Goal: Task Accomplishment & Management: Manage account settings

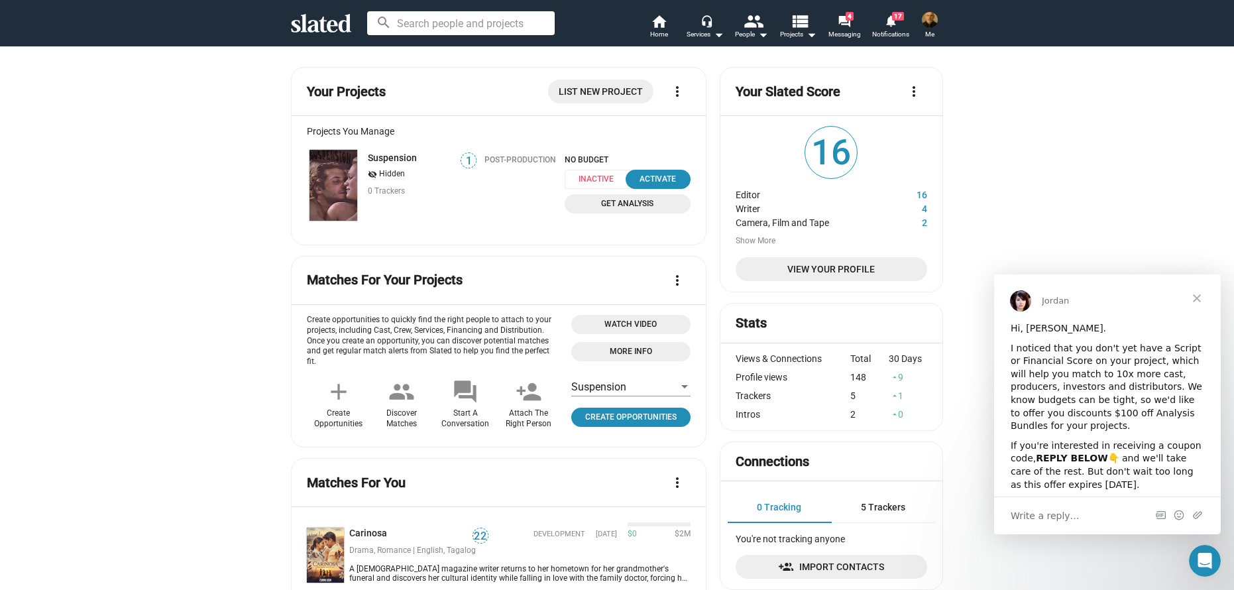
click at [934, 21] on img at bounding box center [930, 20] width 16 height 16
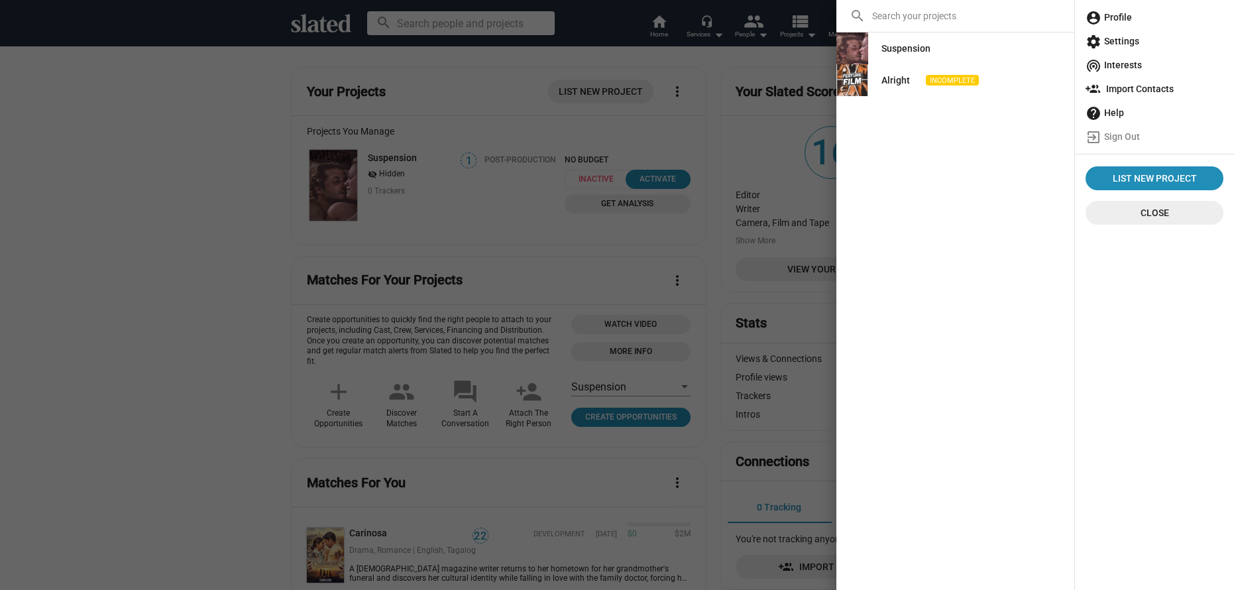
click at [1114, 22] on span "account_circle Profile" at bounding box center [1155, 17] width 138 height 24
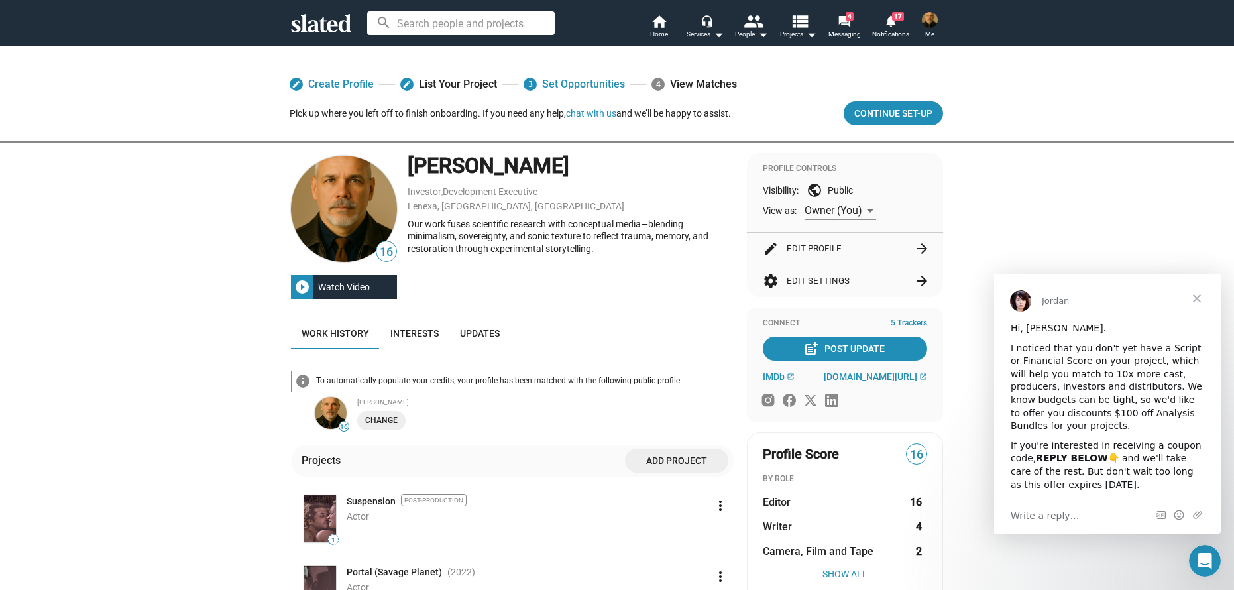
click at [925, 17] on img at bounding box center [930, 20] width 16 height 16
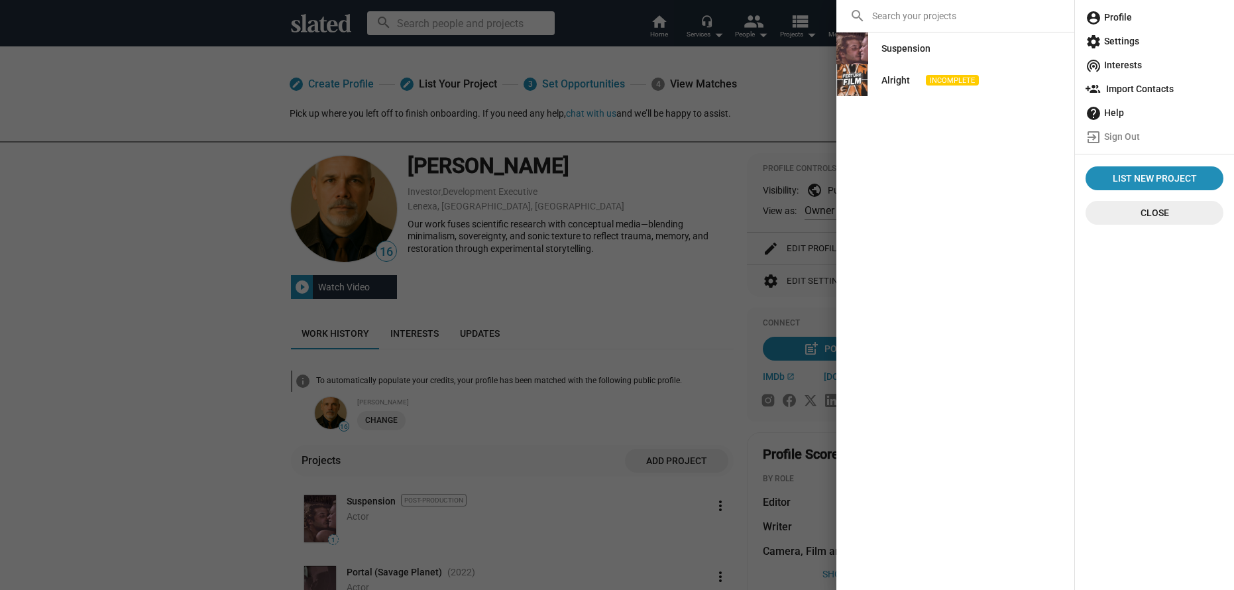
click at [1115, 19] on span "account_circle Profile" at bounding box center [1155, 17] width 138 height 24
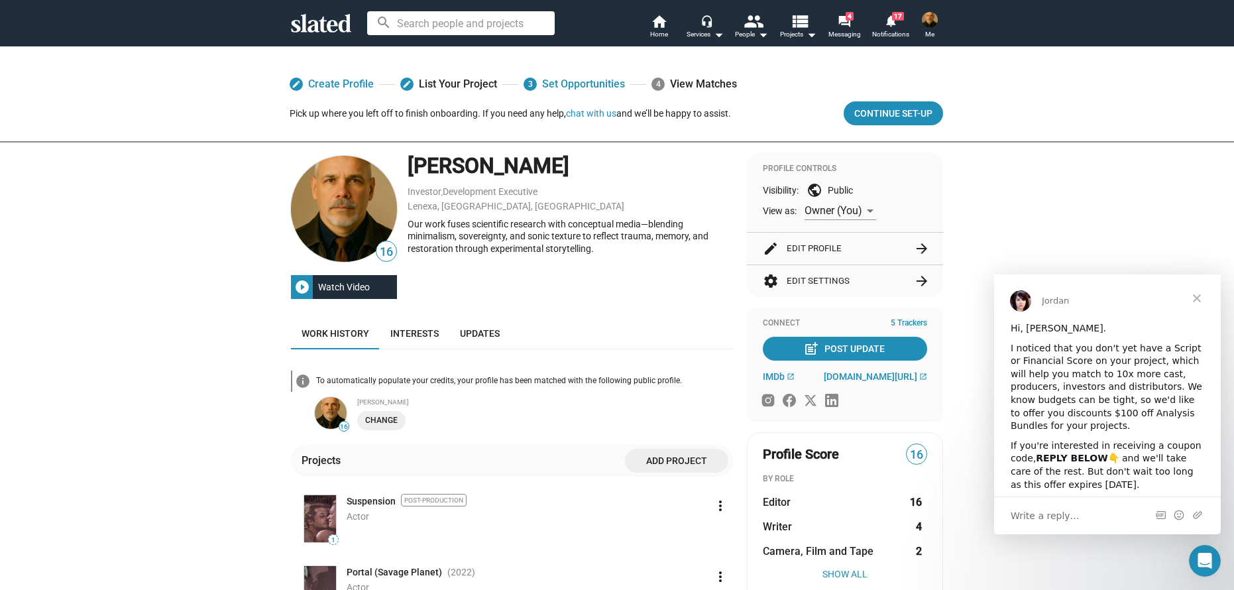
click at [367, 235] on img at bounding box center [344, 209] width 106 height 106
click at [346, 209] on img at bounding box center [344, 209] width 106 height 106
click at [492, 164] on div "[PERSON_NAME]" at bounding box center [571, 166] width 326 height 28
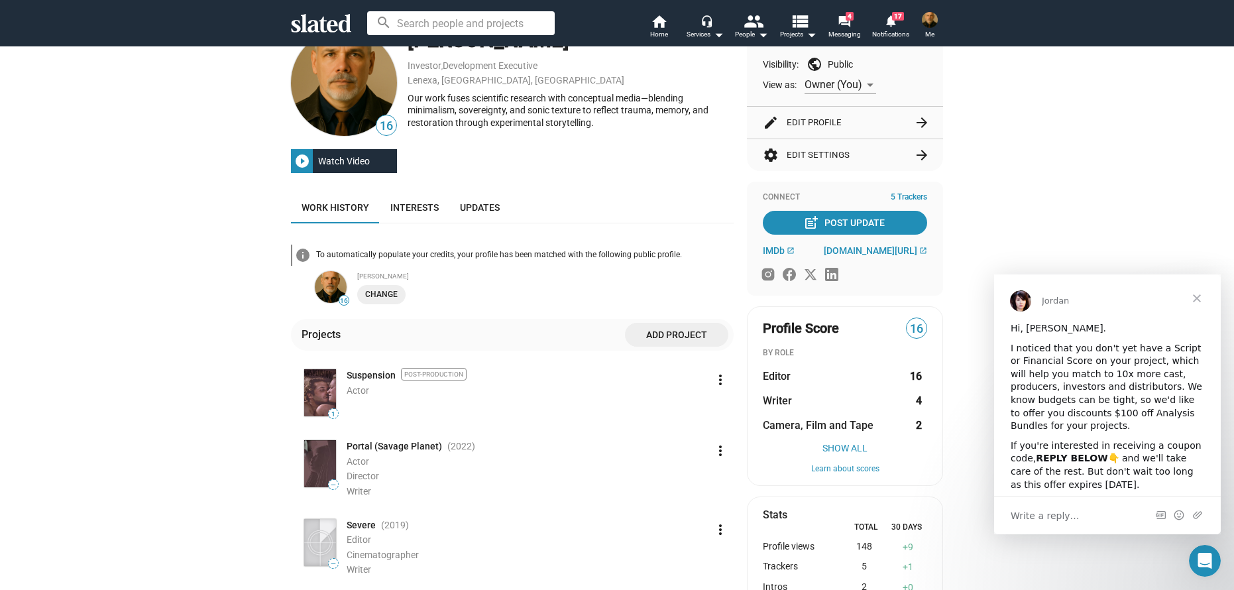
scroll to position [133, 0]
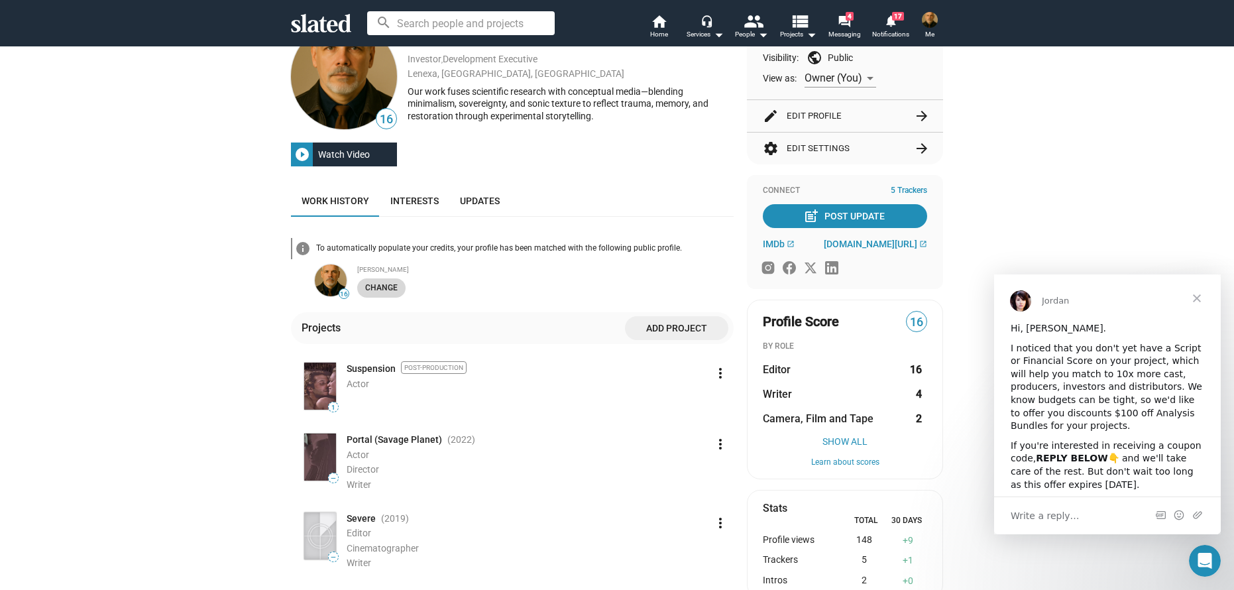
click at [380, 291] on span "Change" at bounding box center [381, 288] width 32 height 14
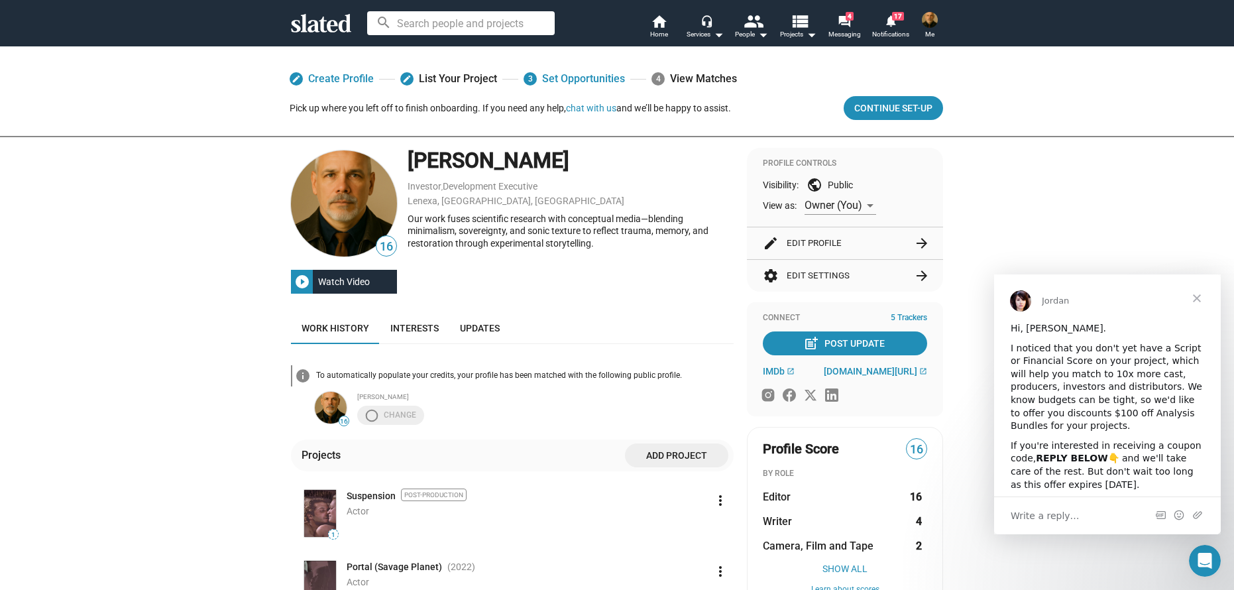
scroll to position [0, 0]
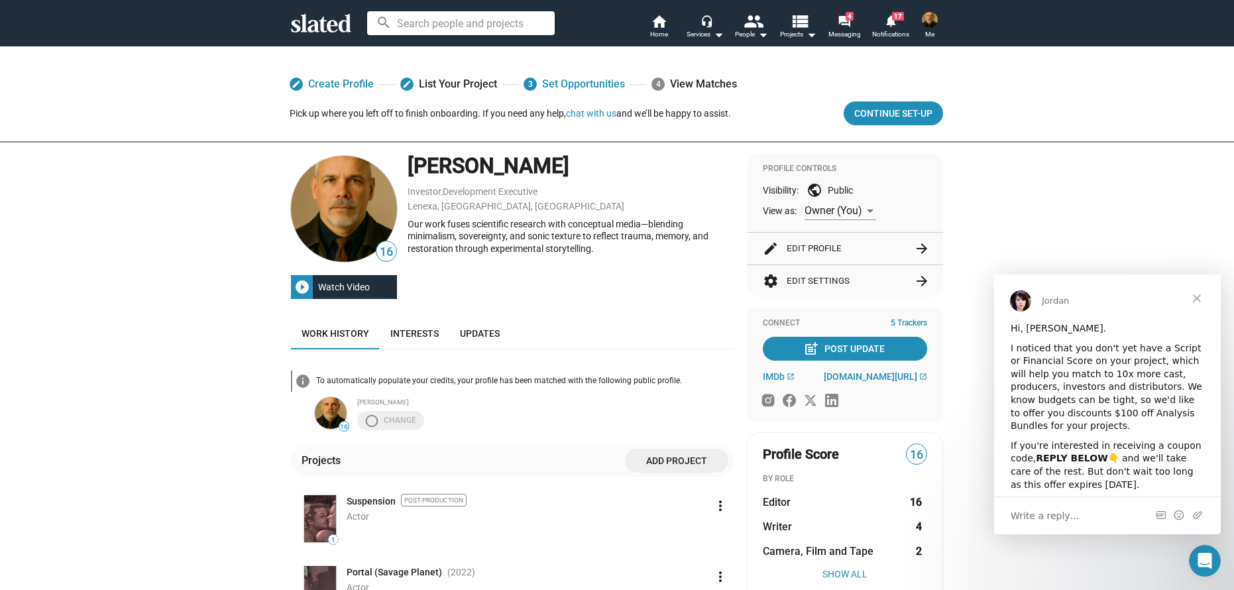
click at [345, 214] on img at bounding box center [344, 209] width 106 height 106
click at [445, 163] on div "[PERSON_NAME]" at bounding box center [571, 166] width 326 height 28
click at [1202, 301] on span "Close" at bounding box center [1197, 298] width 48 height 48
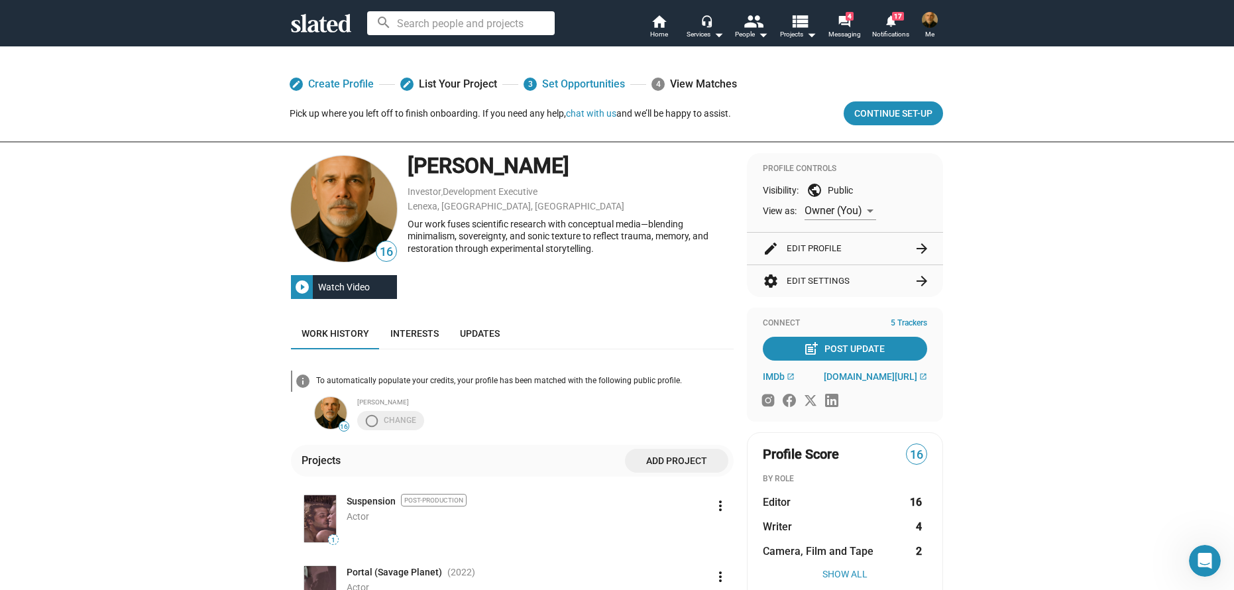
drag, startPoint x: 431, startPoint y: 86, endPoint x: 382, endPoint y: 86, distance: 49.7
click at [431, 86] on link "edit List Your Project" at bounding box center [448, 84] width 97 height 24
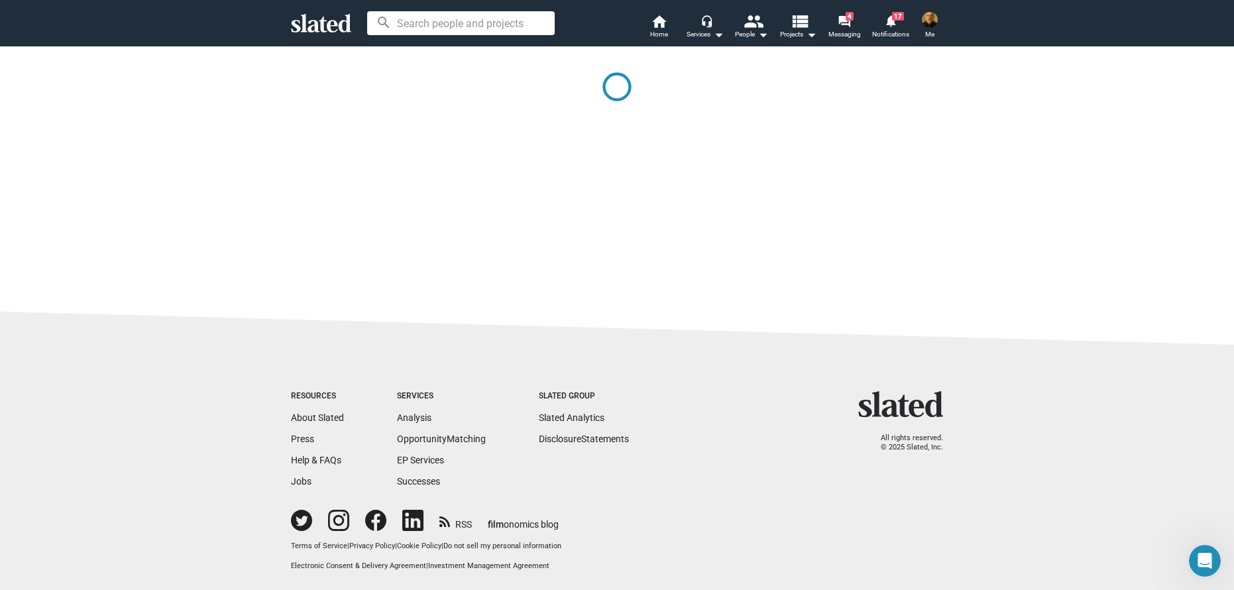
click at [330, 83] on div at bounding box center [617, 97] width 652 height 103
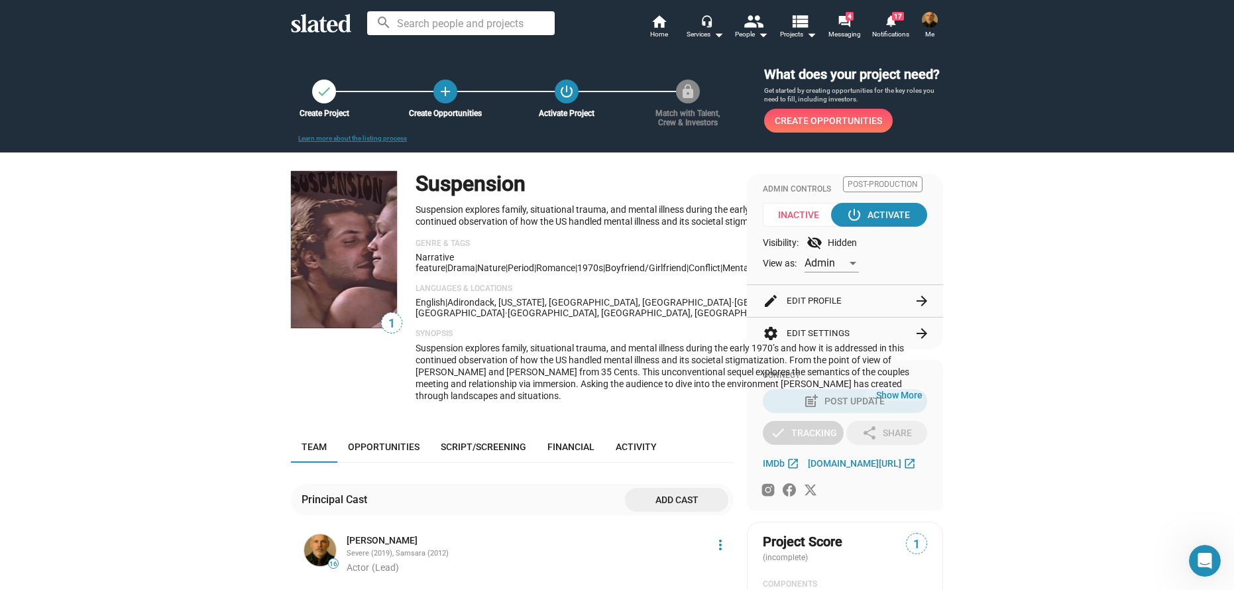
click at [329, 112] on div "Create Project" at bounding box center [323, 113] width 87 height 9
click at [323, 101] on div "check" at bounding box center [324, 92] width 24 height 24
click at [317, 89] on mat-icon "check" at bounding box center [324, 92] width 16 height 16
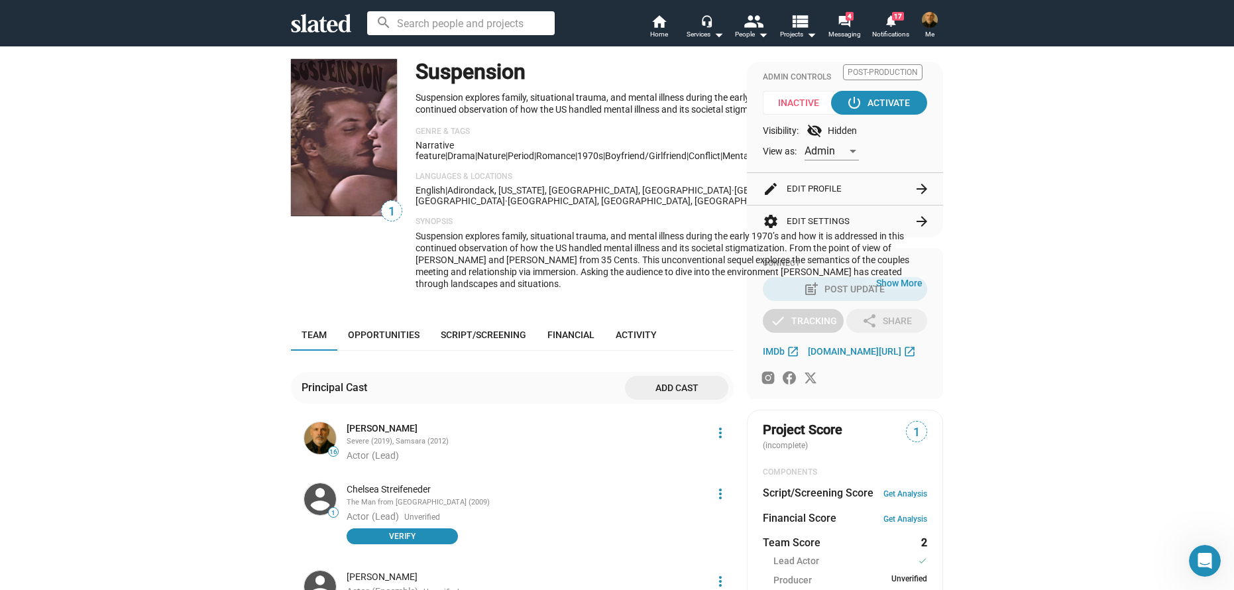
scroll to position [133, 0]
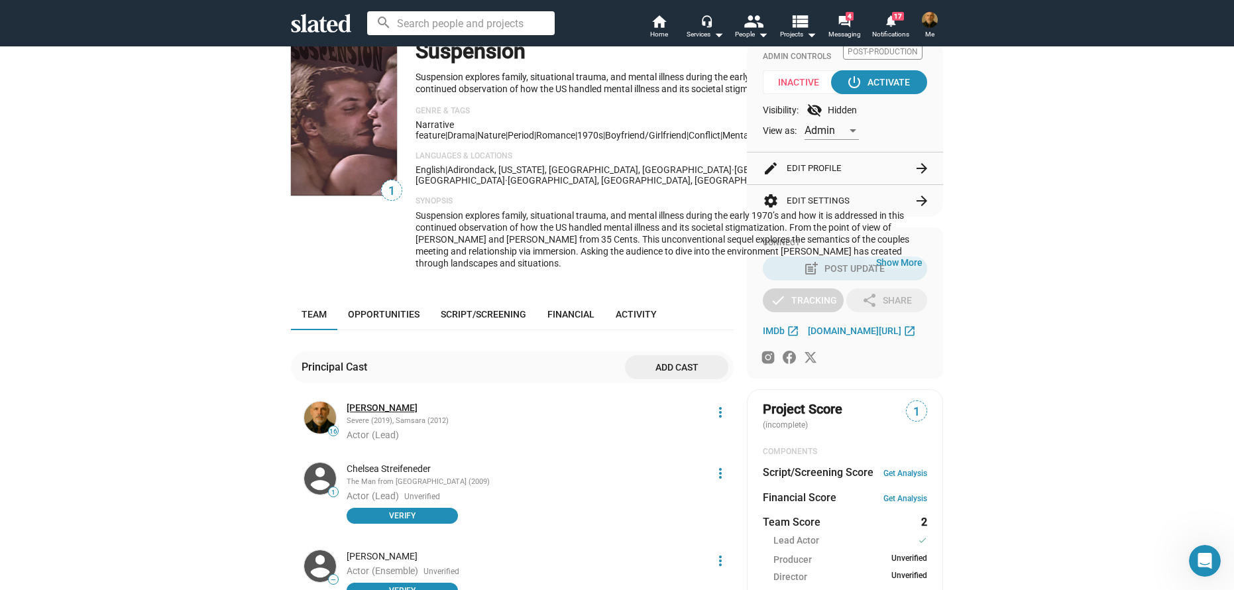
click at [357, 414] on link "[PERSON_NAME]" at bounding box center [382, 408] width 71 height 13
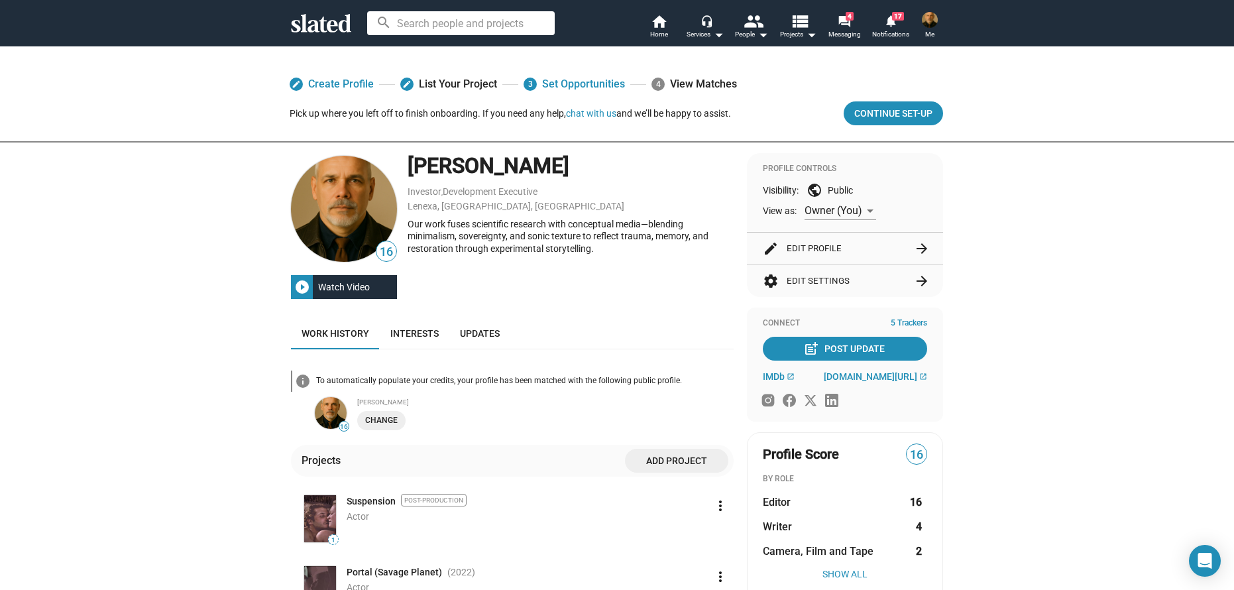
click at [380, 251] on span "16" at bounding box center [386, 252] width 20 height 18
click at [910, 115] on span "Continue Set-up" at bounding box center [893, 113] width 78 height 24
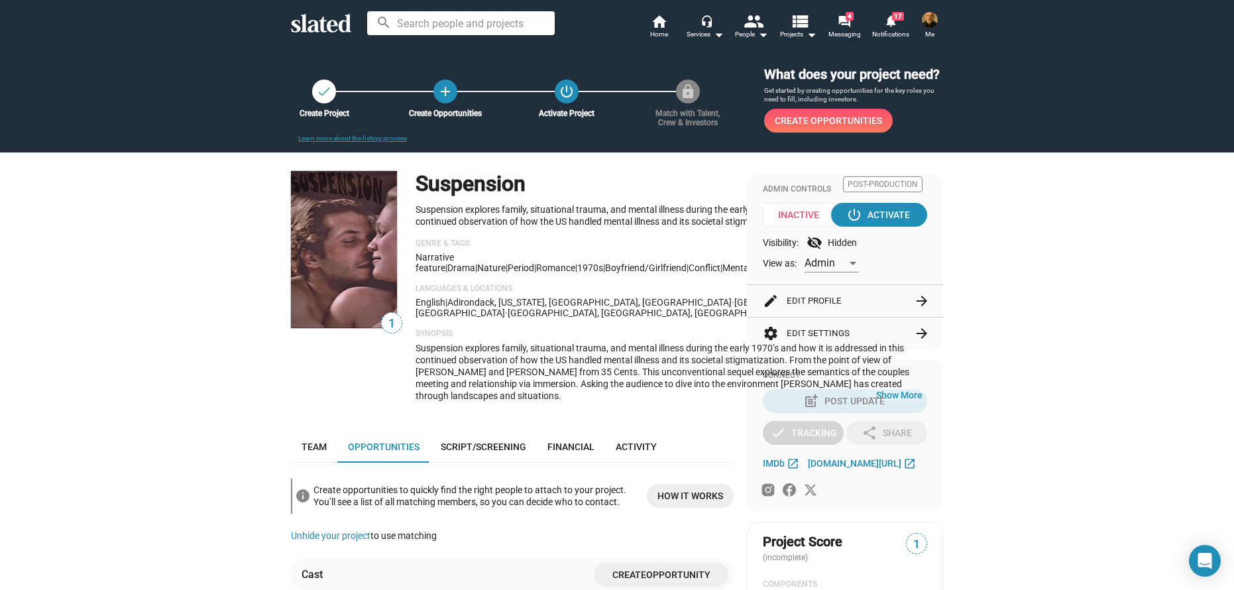
click at [934, 23] on img at bounding box center [930, 20] width 16 height 16
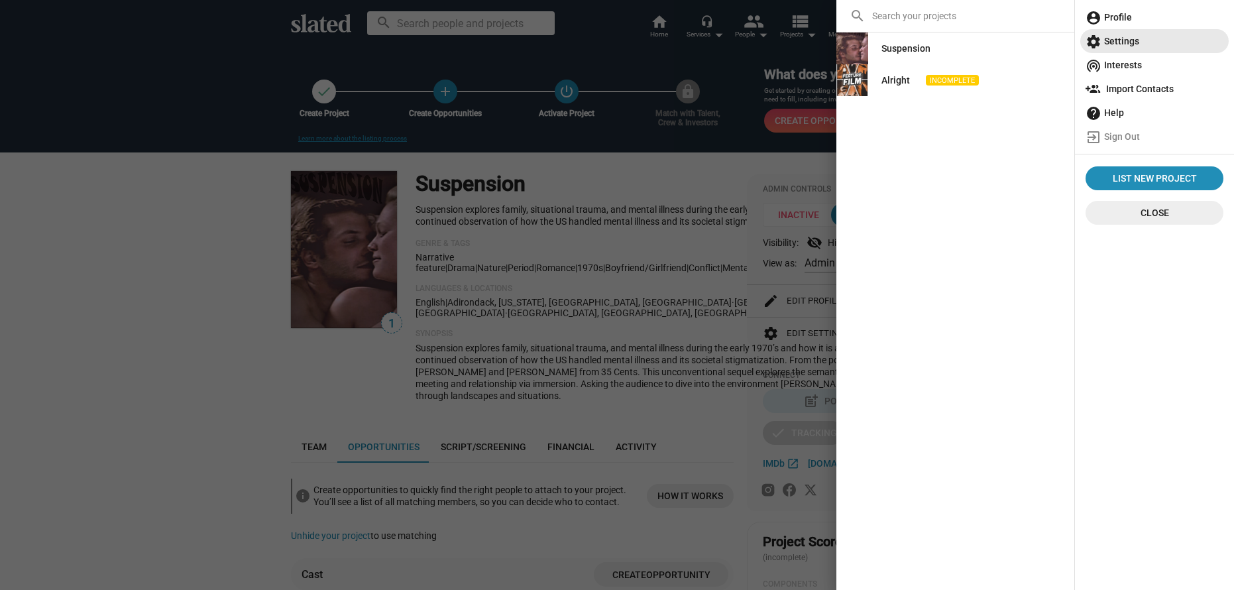
click at [1128, 33] on span "settings Settings" at bounding box center [1155, 41] width 138 height 24
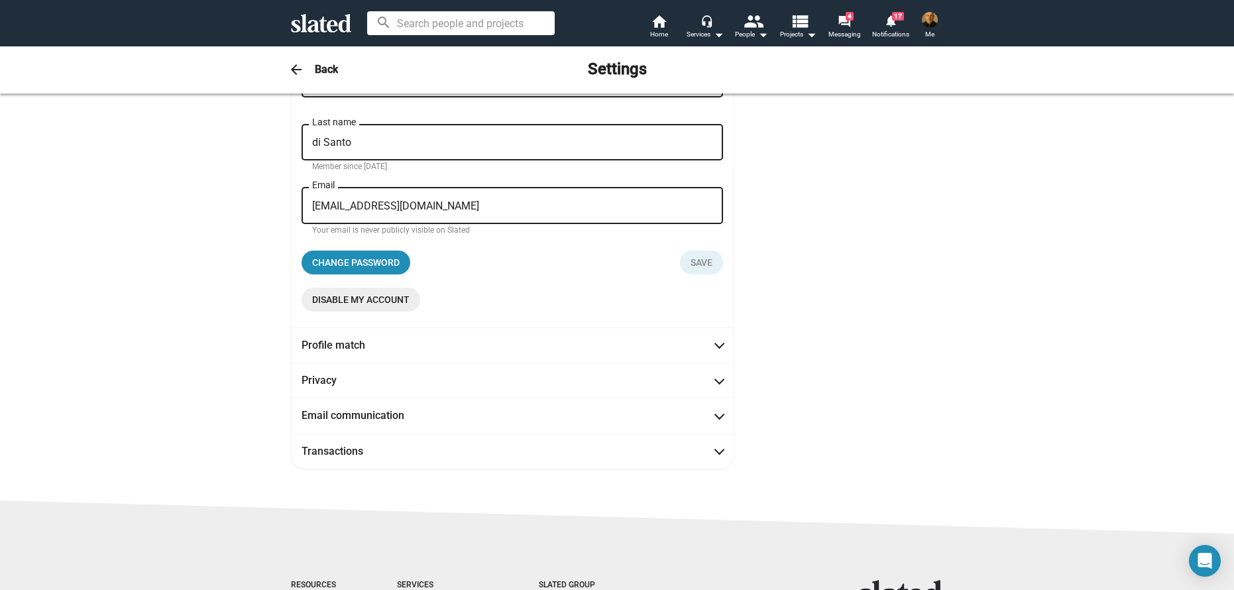
scroll to position [371, 0]
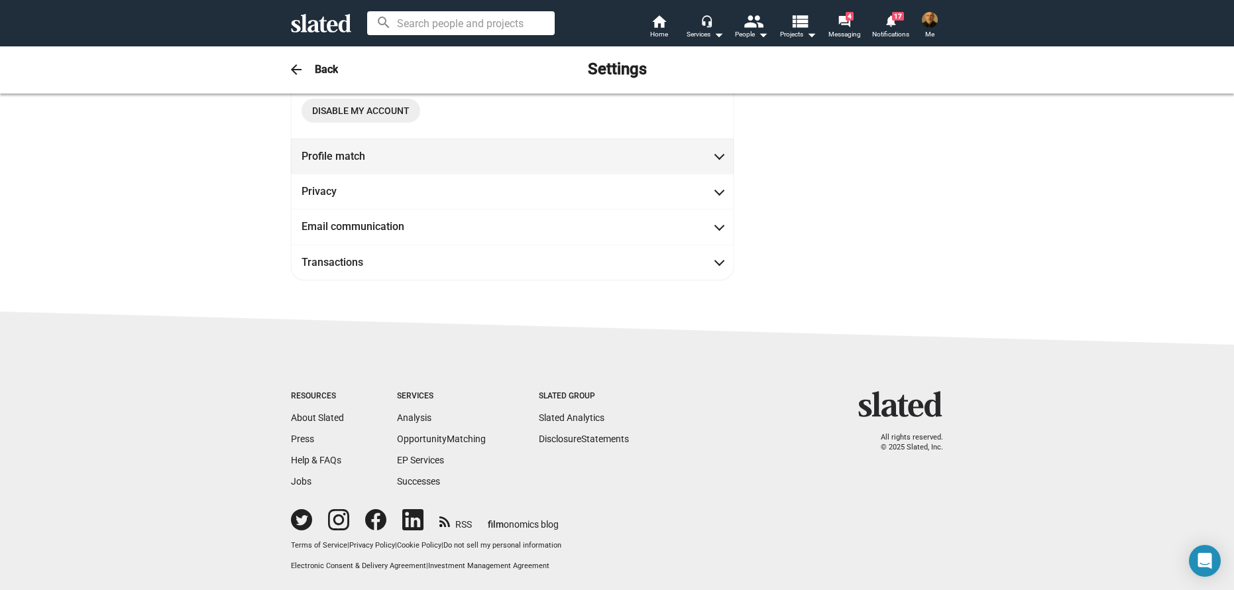
click at [359, 164] on mat-expansion-panel-header "Profile match" at bounding box center [512, 156] width 443 height 35
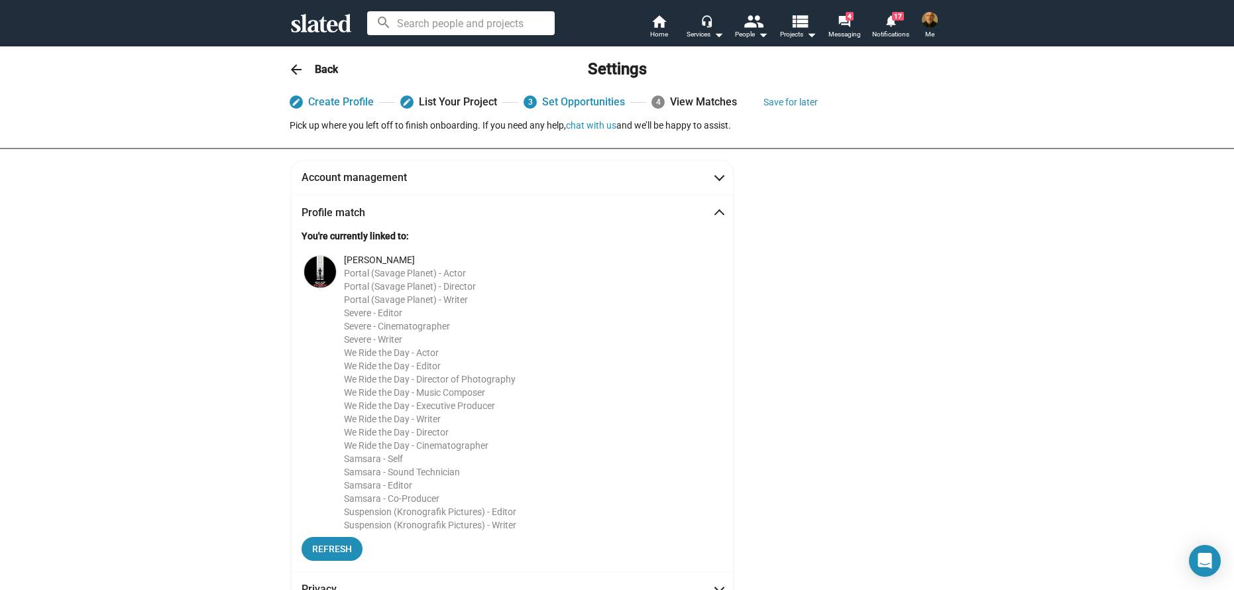
scroll to position [0, 0]
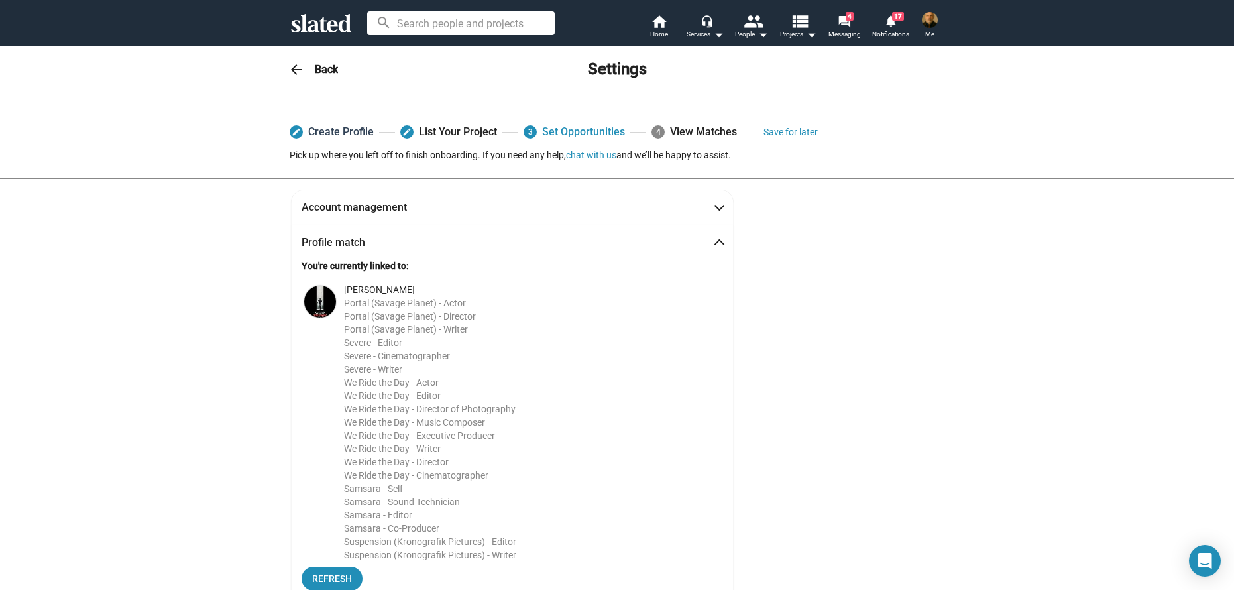
click at [333, 125] on link "edit Create Profile" at bounding box center [332, 132] width 84 height 24
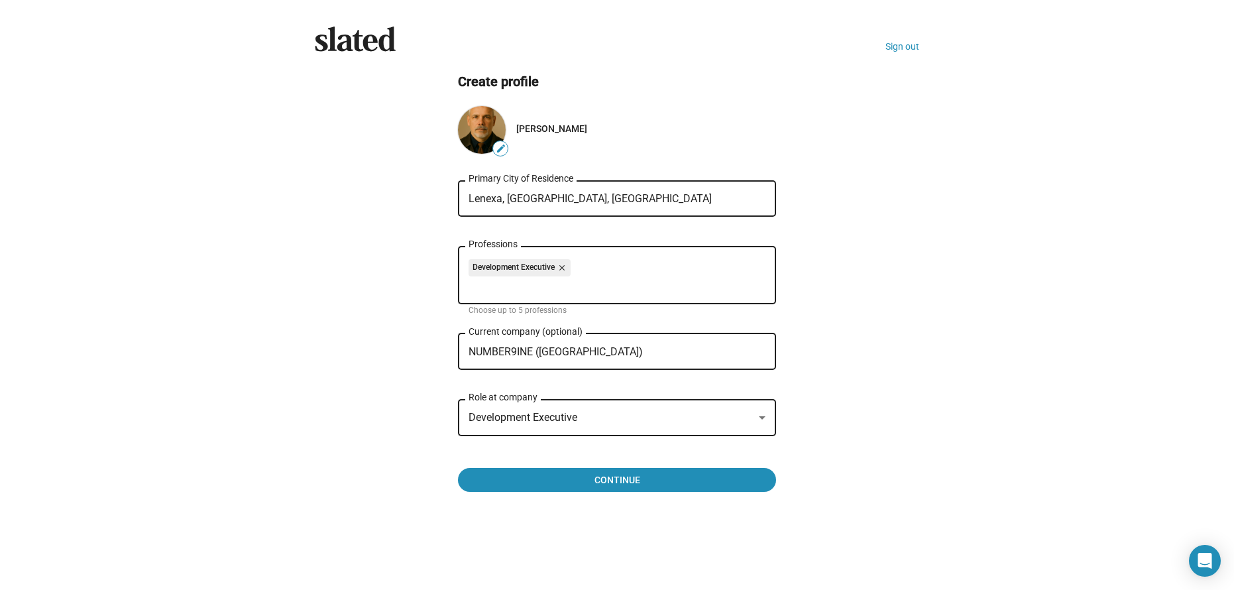
click at [500, 144] on mat-icon "edit" at bounding box center [501, 148] width 11 height 11
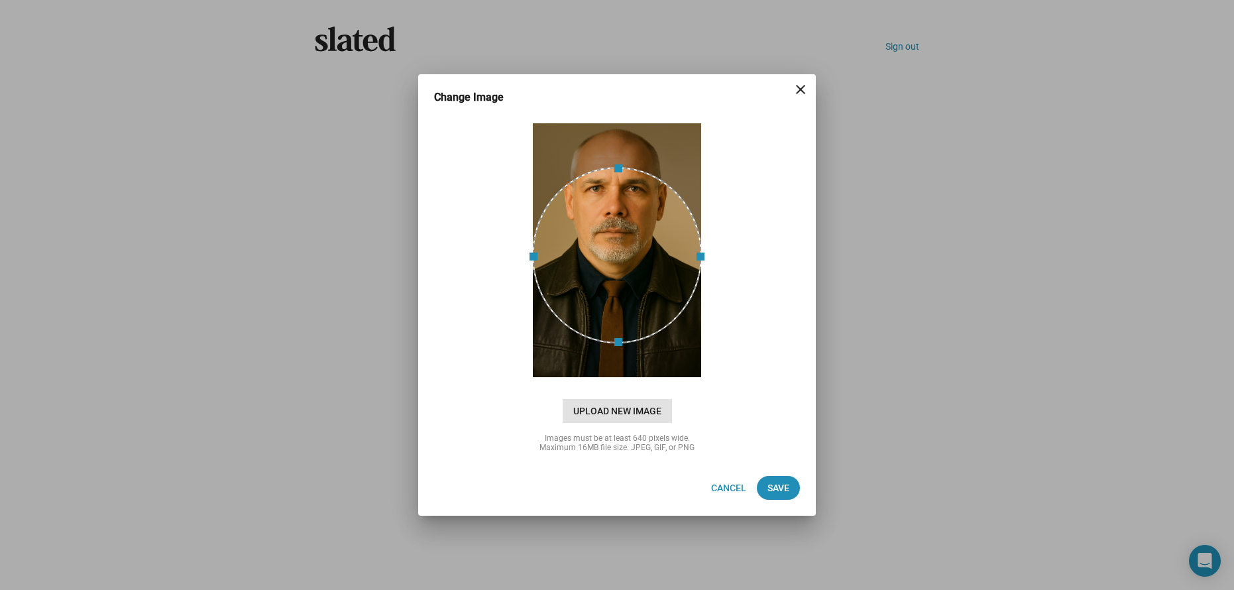
click at [608, 411] on span "Upload New Image" at bounding box center [617, 411] width 109 height 24
click at [608, 382] on input "cloud_upload Drag and drop or click to upload" at bounding box center [617, 251] width 365 height 264
type input "C:\fakepath\Meta ID.png"
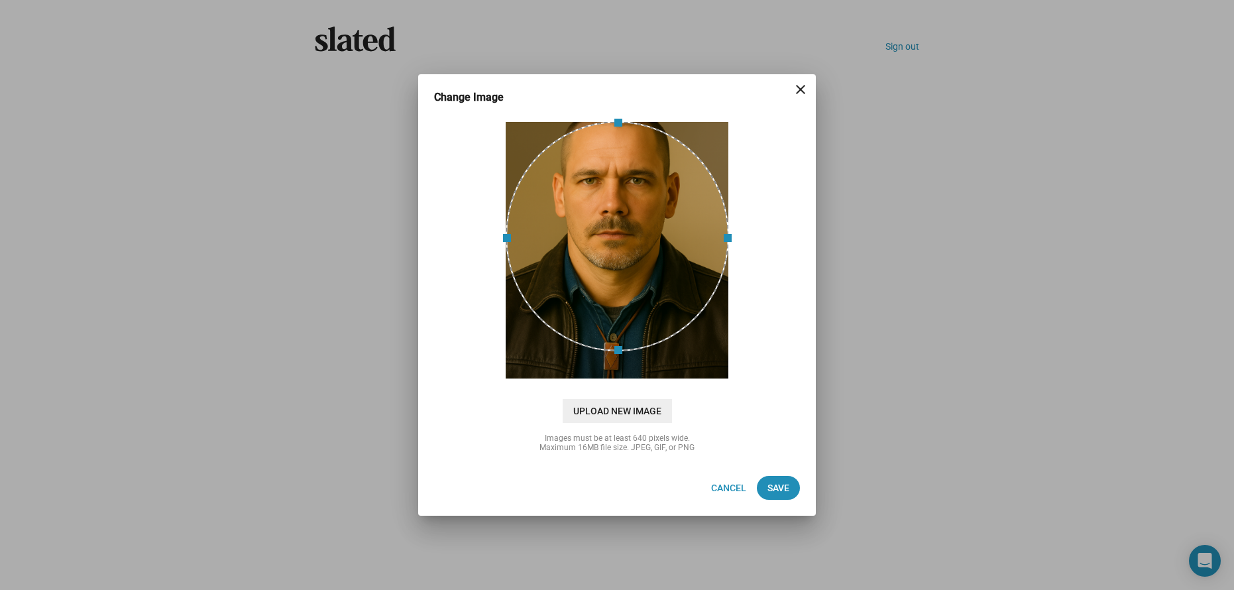
drag, startPoint x: 685, startPoint y: 250, endPoint x: 681, endPoint y: 217, distance: 33.4
click at [681, 217] on div at bounding box center [617, 236] width 223 height 230
click at [783, 490] on span "Save" at bounding box center [778, 488] width 22 height 24
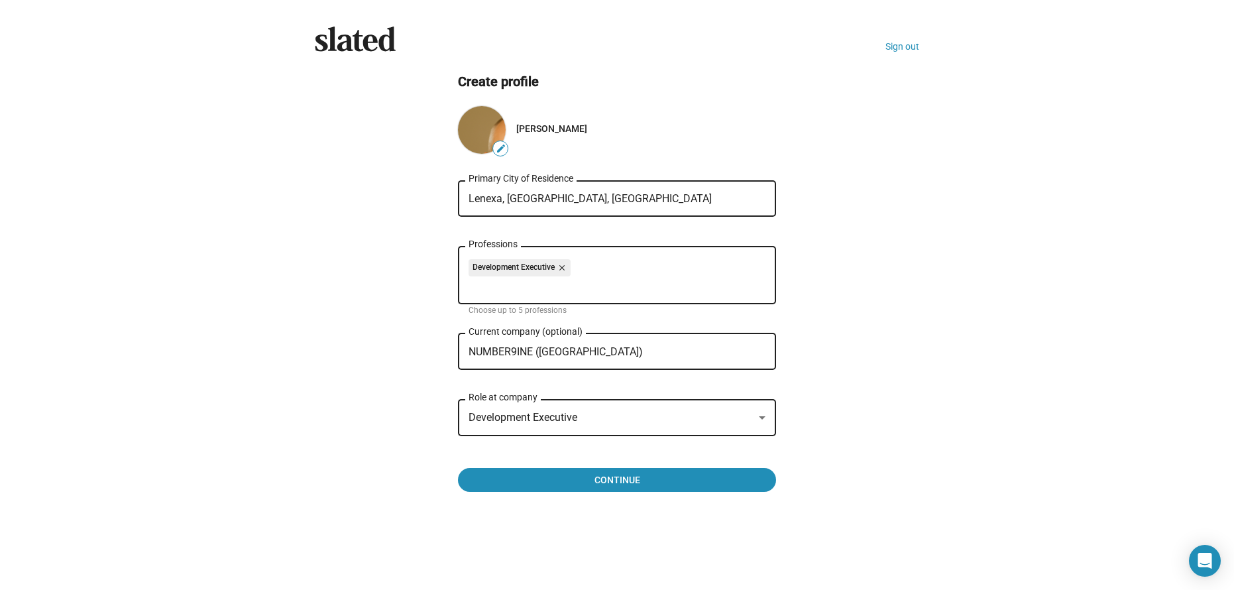
click at [473, 123] on div "edit" at bounding box center [482, 130] width 48 height 48
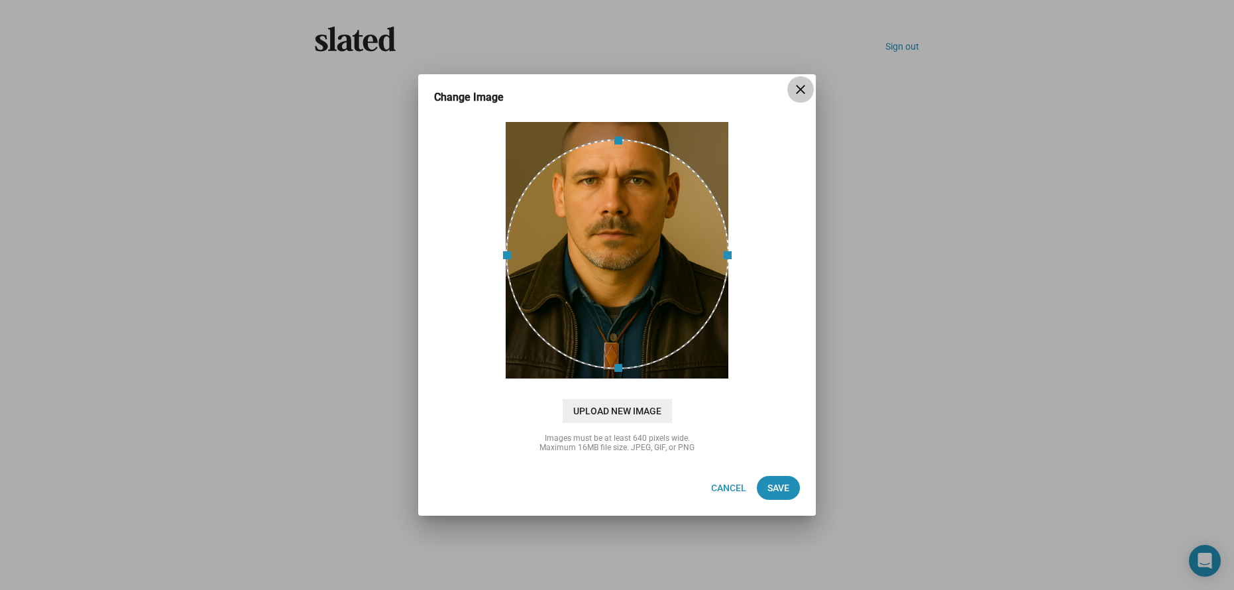
click at [797, 92] on mat-icon "close" at bounding box center [801, 90] width 16 height 16
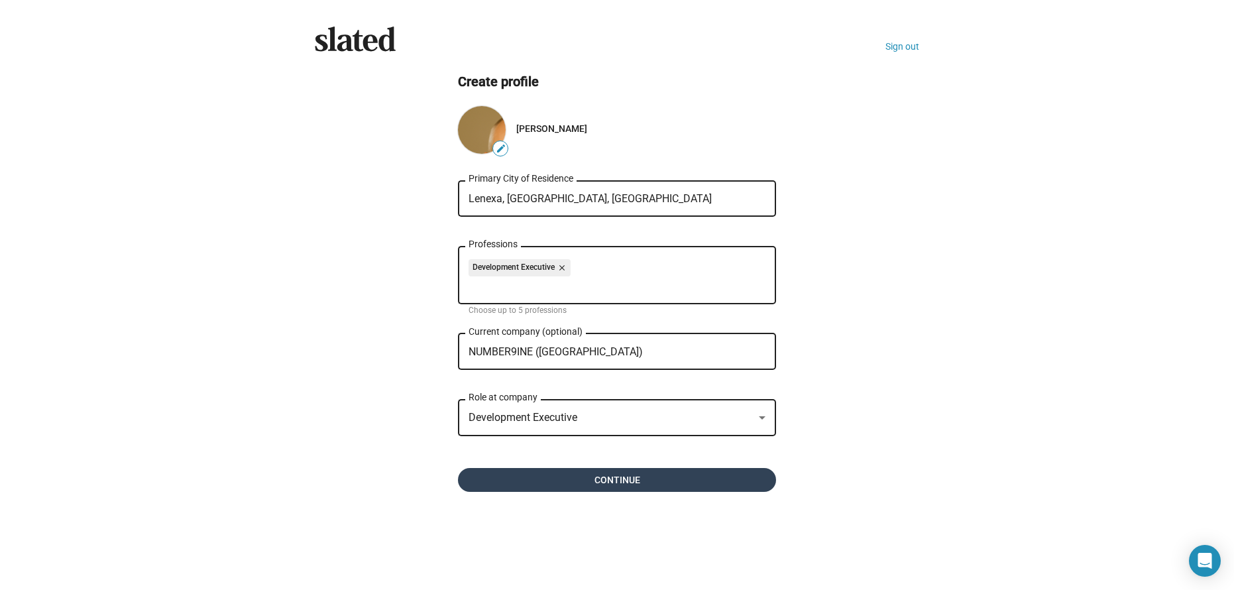
click at [636, 473] on span "Continue" at bounding box center [617, 480] width 297 height 24
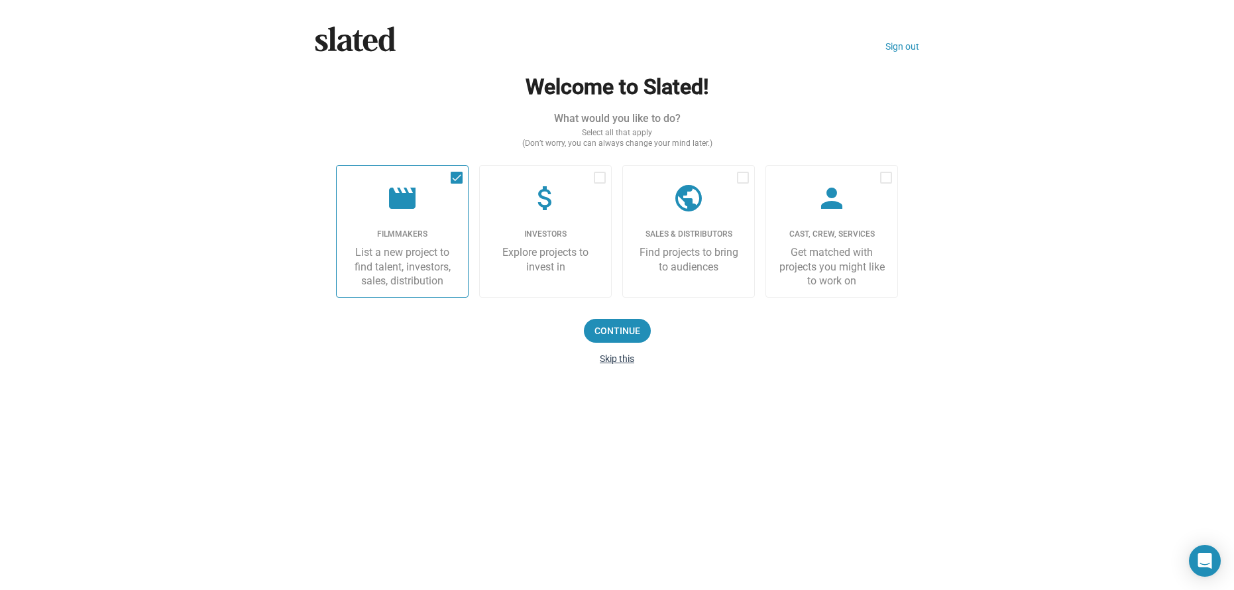
click at [610, 356] on button "Skip this" at bounding box center [617, 358] width 34 height 11
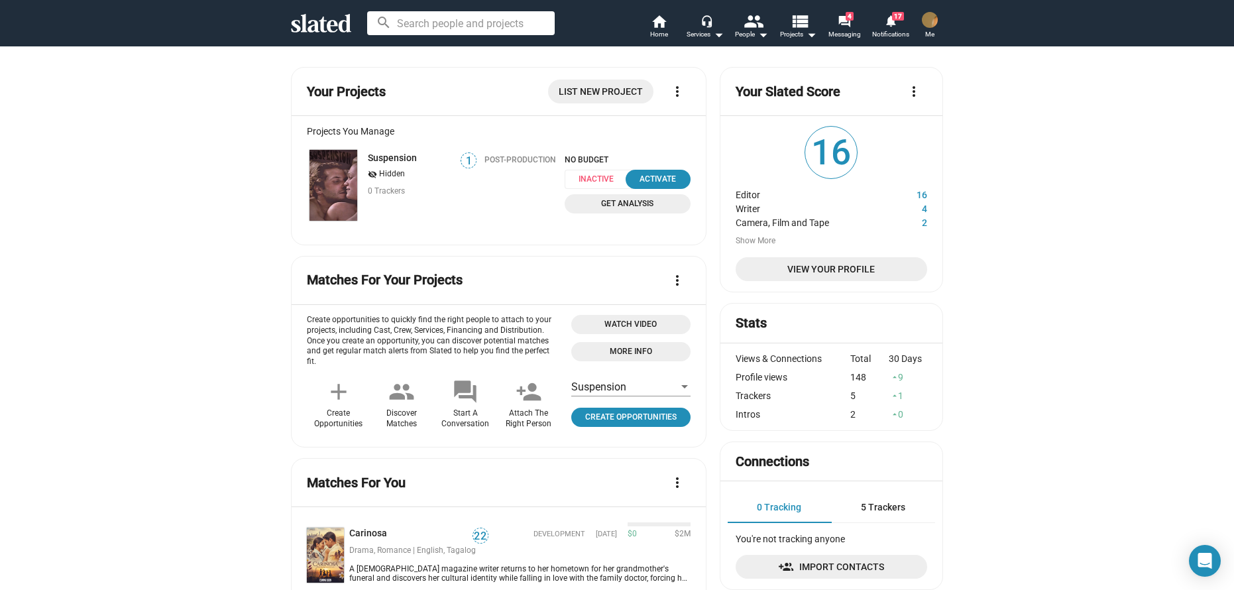
click at [930, 34] on span "Me" at bounding box center [929, 35] width 9 height 16
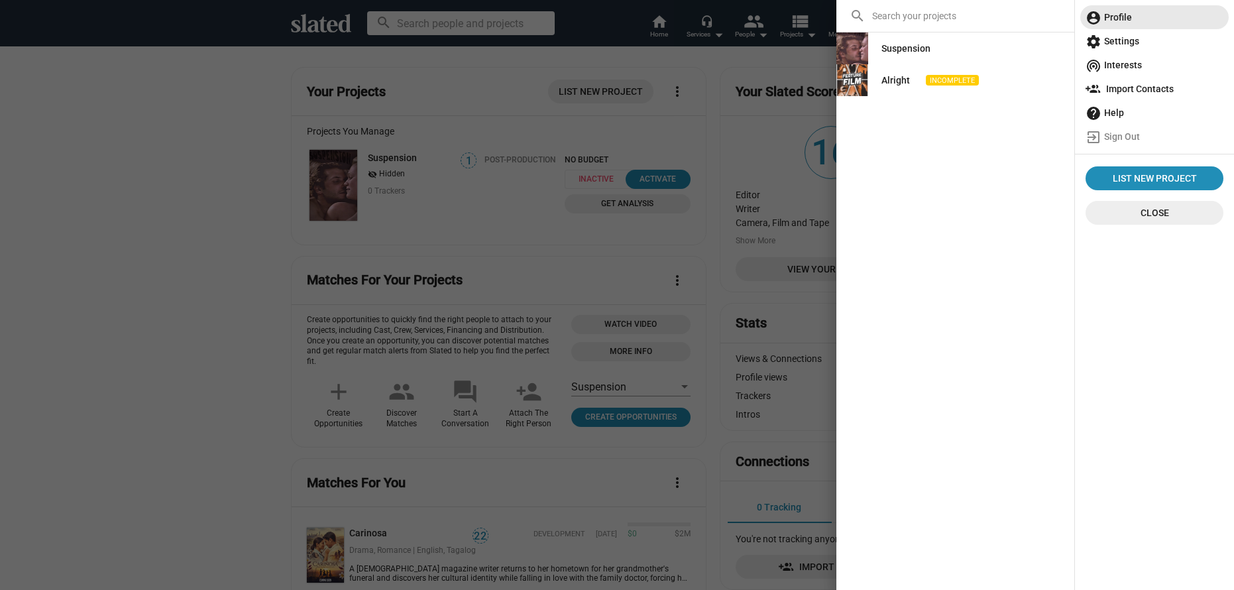
click at [1119, 13] on span "account_circle Profile" at bounding box center [1155, 17] width 138 height 24
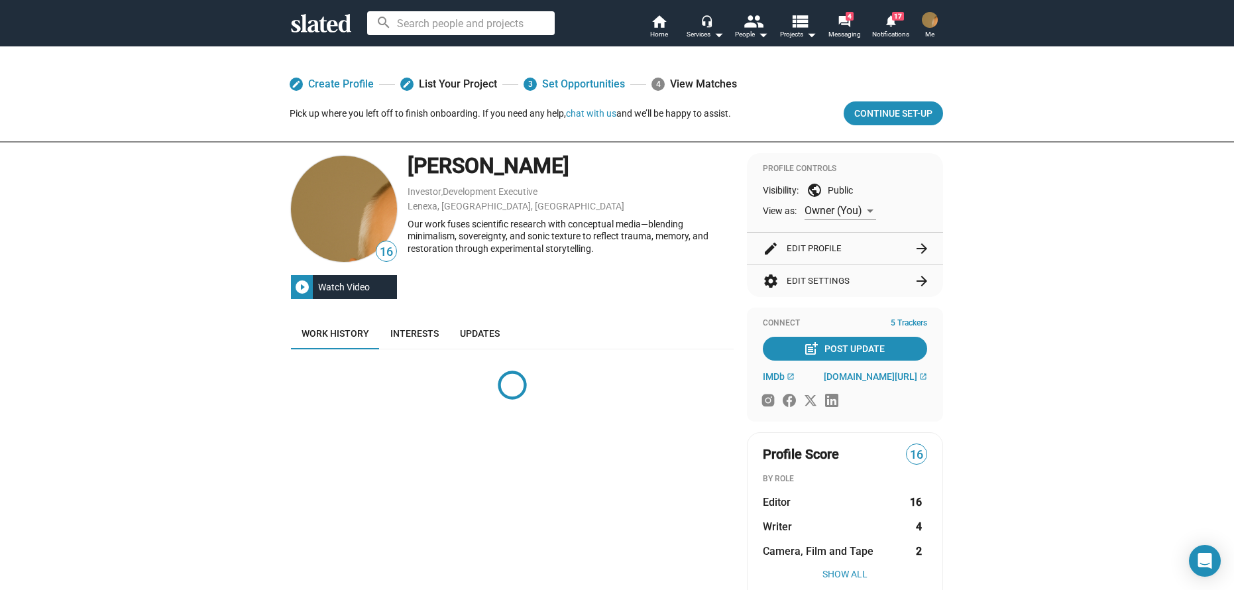
click at [380, 248] on span "16" at bounding box center [386, 252] width 20 height 18
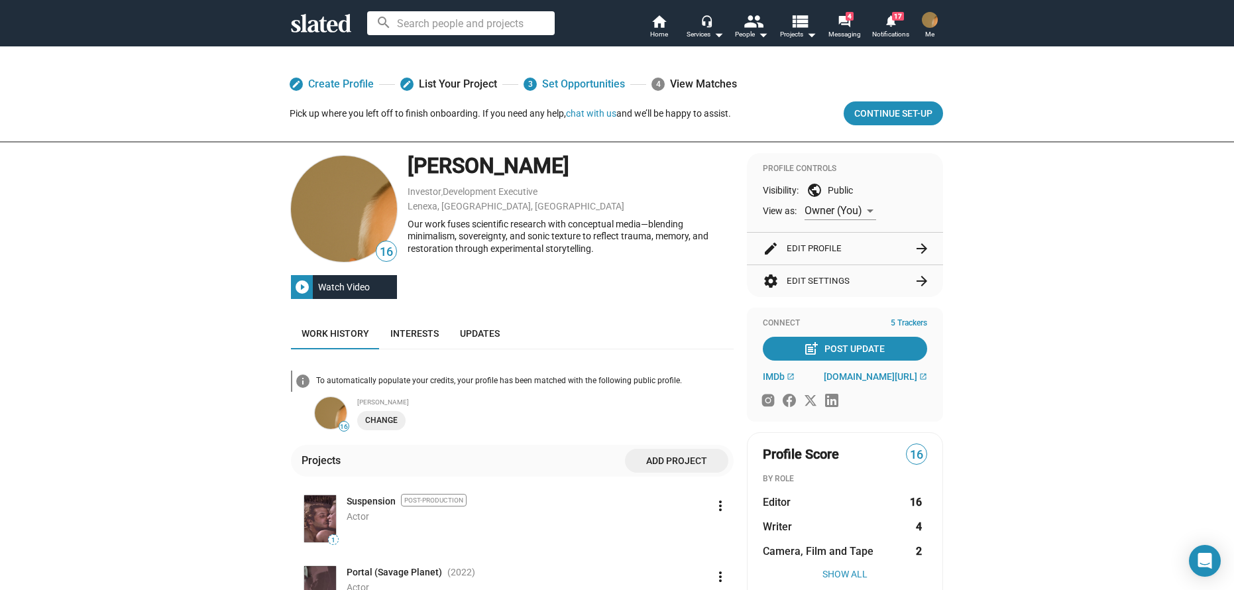
click at [367, 215] on img at bounding box center [344, 209] width 106 height 106
click at [500, 174] on div "[PERSON_NAME]" at bounding box center [571, 166] width 326 height 28
click at [333, 83] on link "edit Create Profile" at bounding box center [332, 84] width 84 height 24
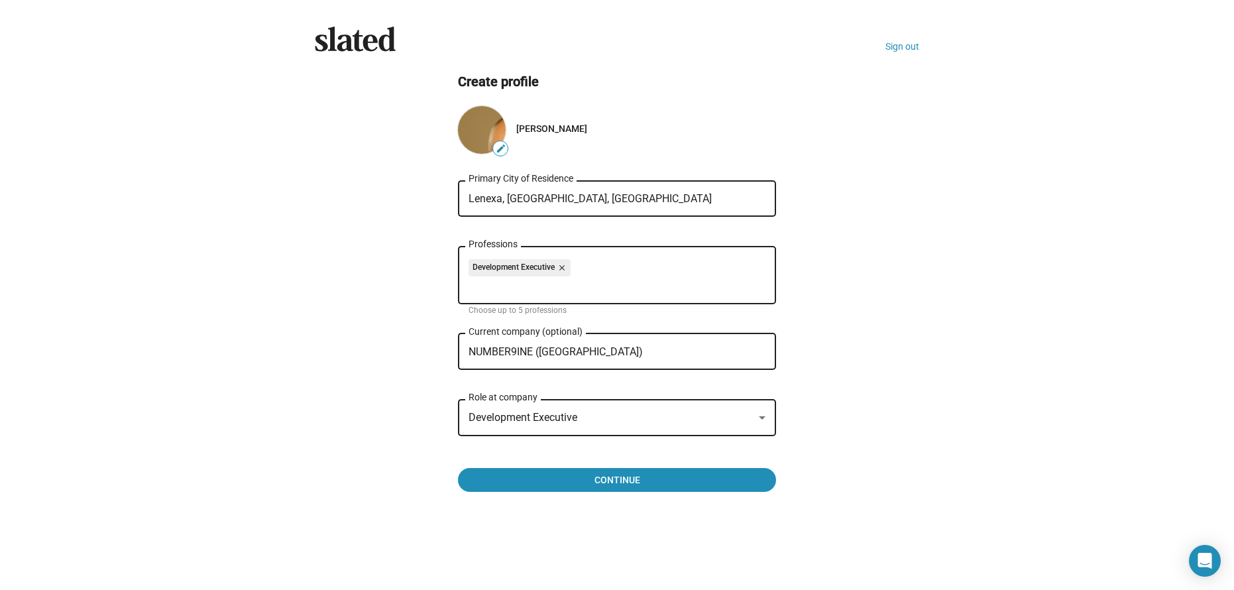
click at [498, 146] on mat-icon "edit" at bounding box center [501, 148] width 11 height 11
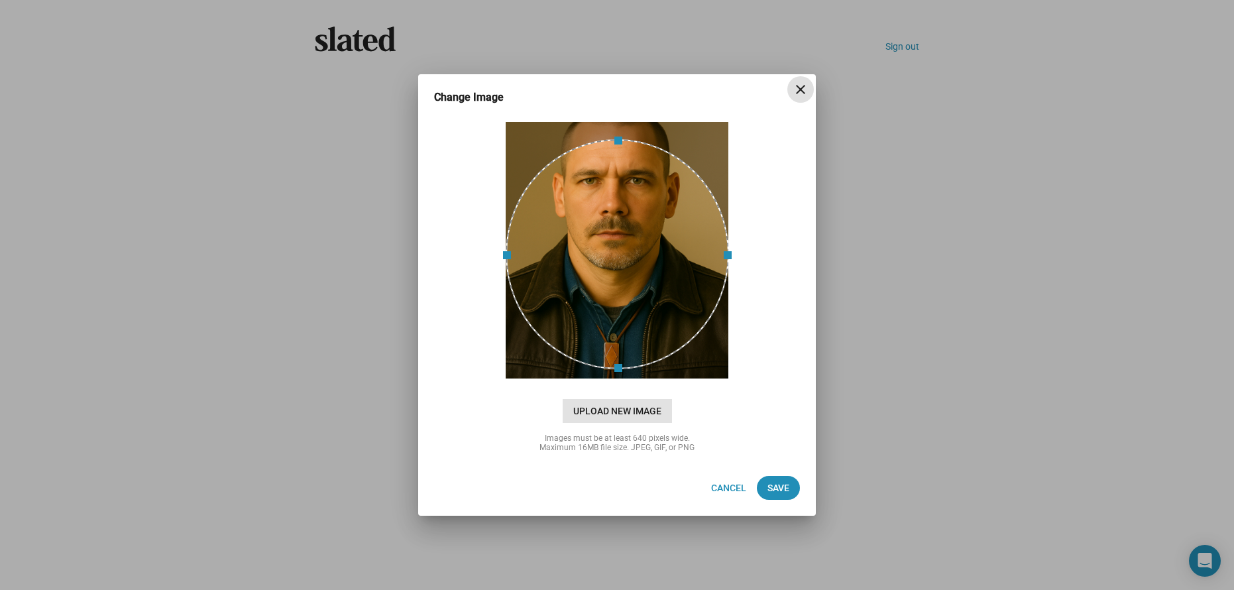
click at [648, 409] on span "Upload New Image" at bounding box center [617, 411] width 109 height 24
click at [648, 382] on input "cloud_upload Drag and drop or click to upload" at bounding box center [617, 251] width 365 height 264
type input "C:\fakepath\Patrick di Santo 2026 (12).png"
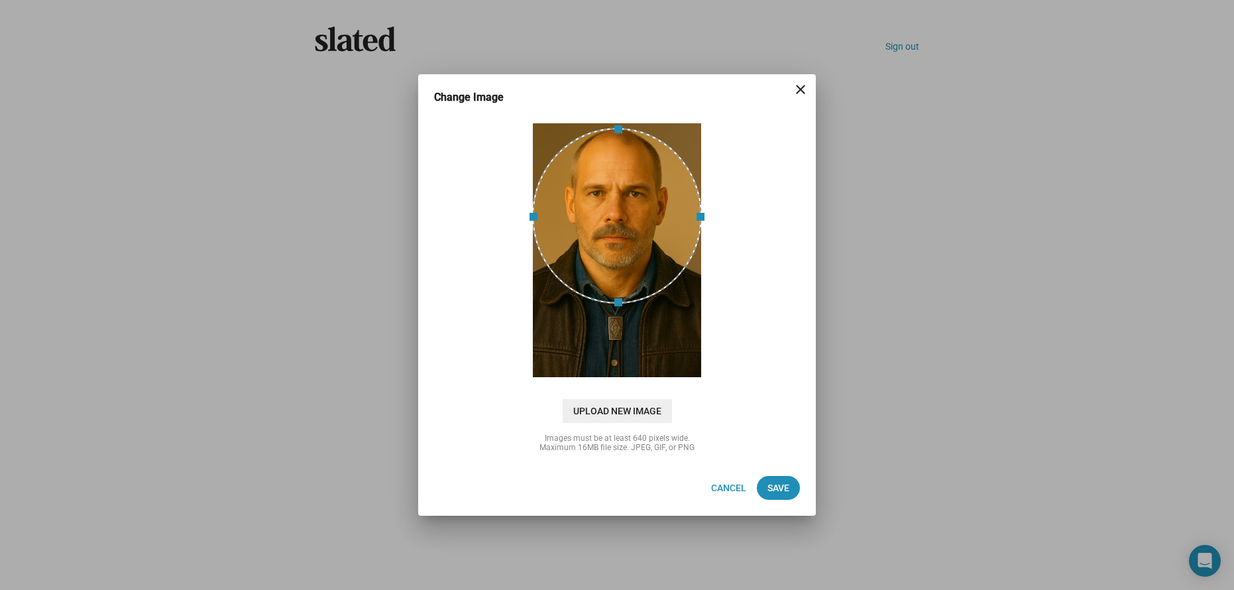
drag, startPoint x: 633, startPoint y: 272, endPoint x: 645, endPoint y: 232, distance: 41.5
click at [645, 232] on div at bounding box center [617, 216] width 170 height 176
drag, startPoint x: 646, startPoint y: 275, endPoint x: 649, endPoint y: 285, distance: 10.5
click at [649, 285] on div at bounding box center [617, 226] width 170 height 176
click at [661, 278] on div at bounding box center [617, 221] width 170 height 176
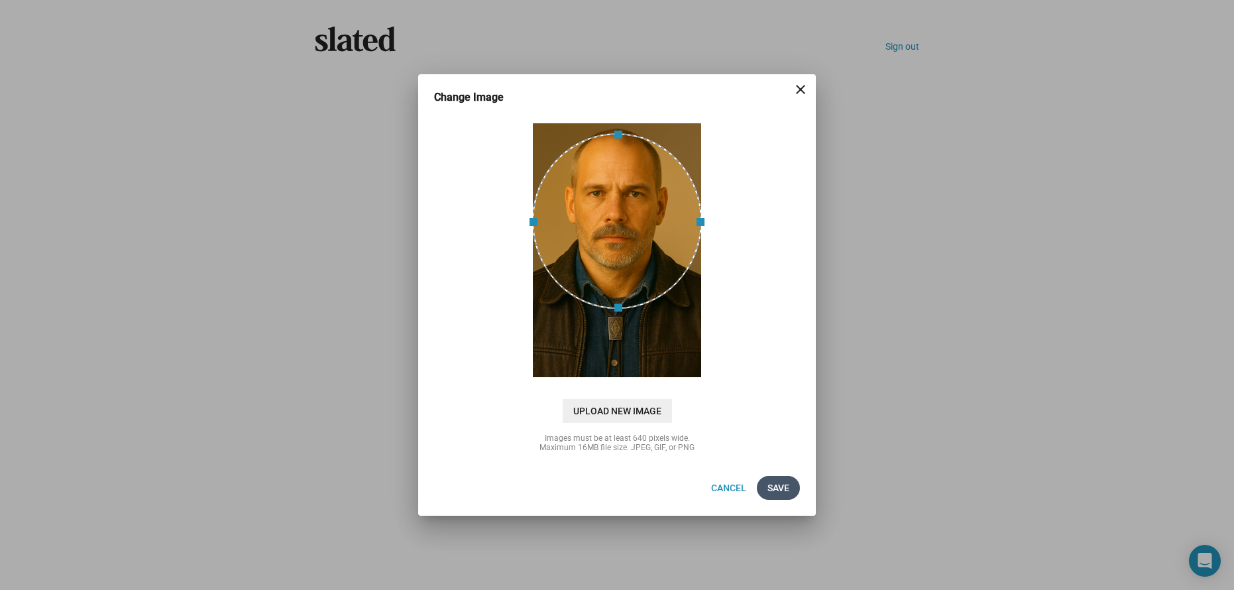
click at [793, 488] on button "Save" at bounding box center [778, 488] width 43 height 24
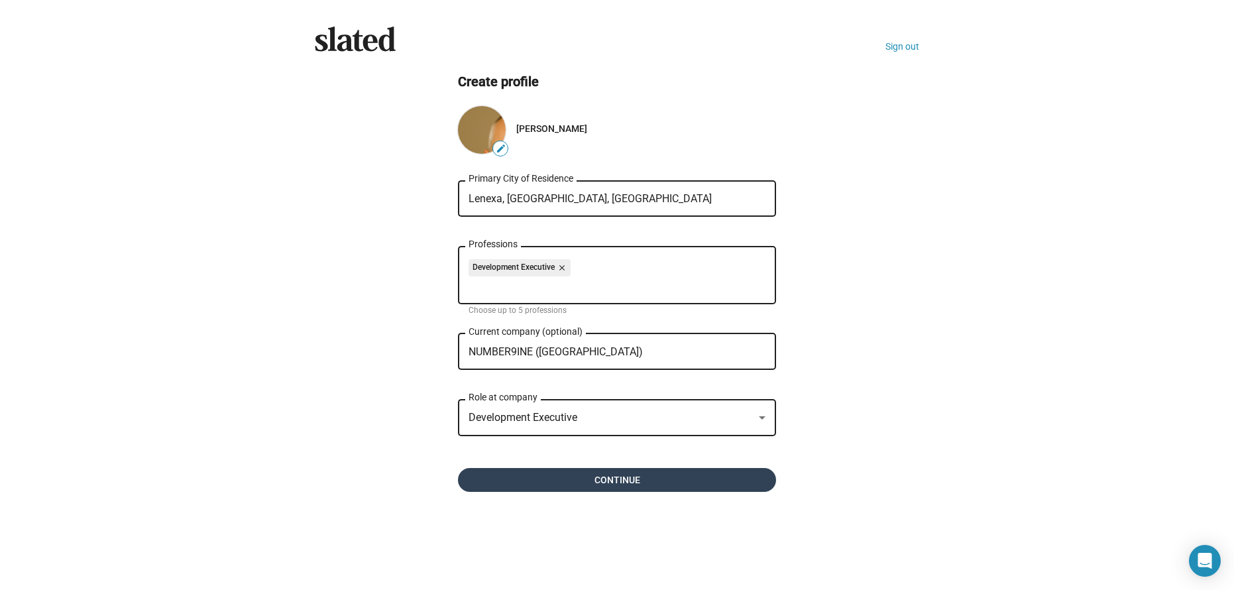
click at [667, 477] on span "Continue" at bounding box center [617, 480] width 297 height 24
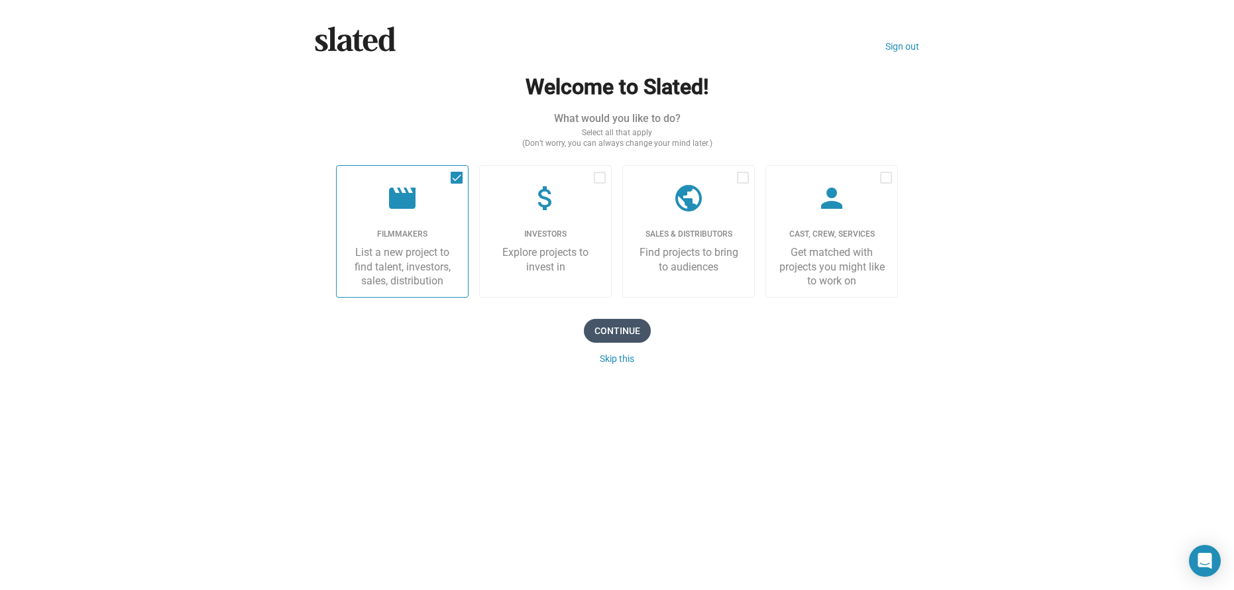
click at [621, 327] on span "Continue" at bounding box center [617, 331] width 67 height 24
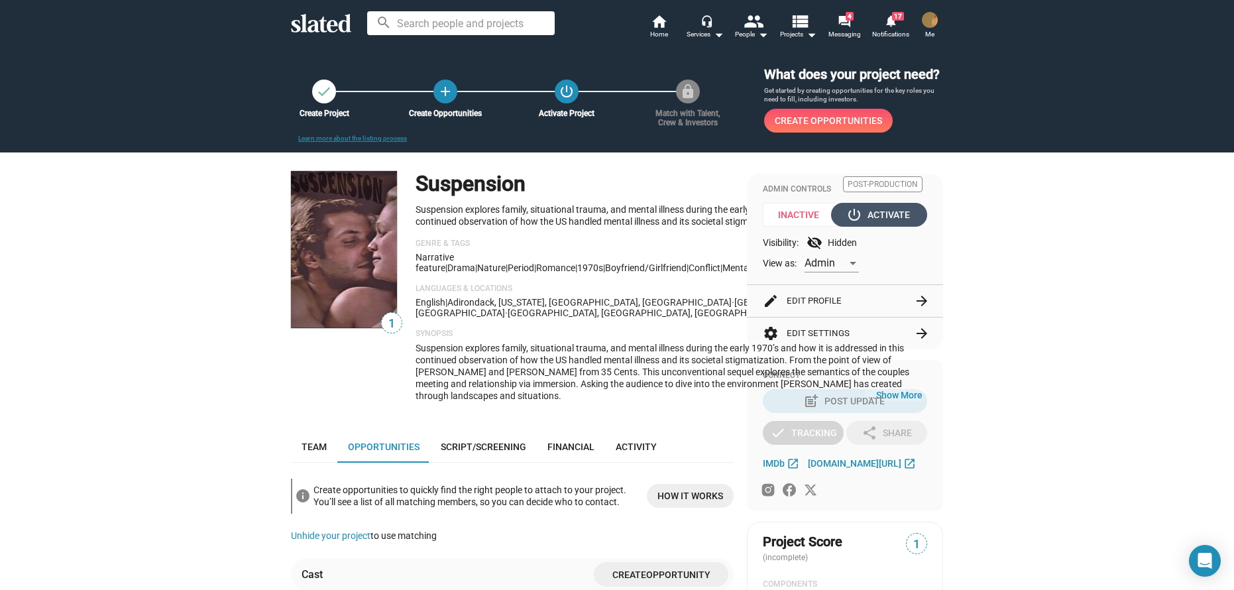
click at [891, 205] on div "power_settings_new Activate" at bounding box center [879, 215] width 61 height 24
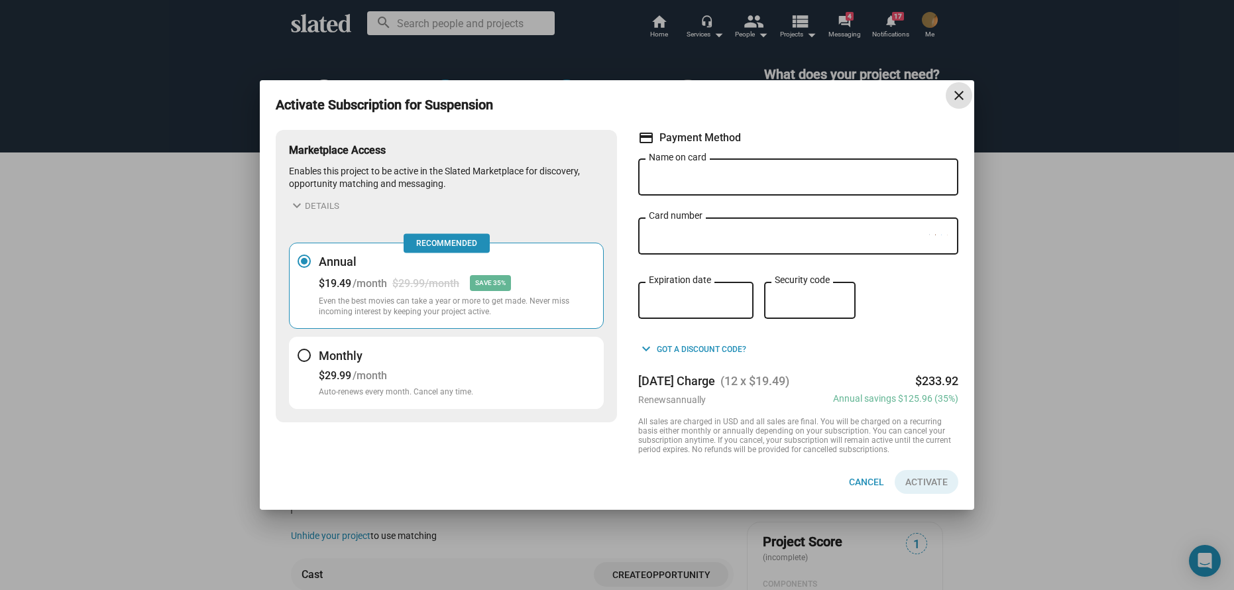
click at [957, 97] on mat-icon "close" at bounding box center [959, 95] width 16 height 16
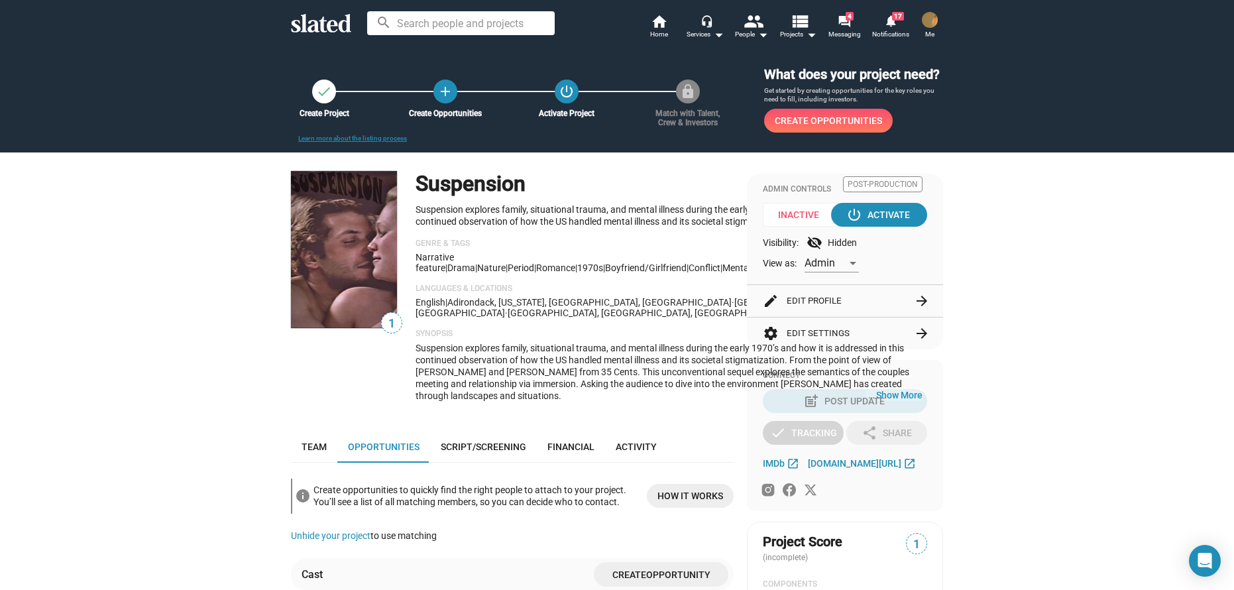
click at [679, 94] on div "check Create Project add Create Opportunities power_settings_new Activate Proje…" at bounding box center [506, 92] width 388 height 24
click at [567, 100] on mat-icon "power_settings_new" at bounding box center [567, 91] width 18 height 18
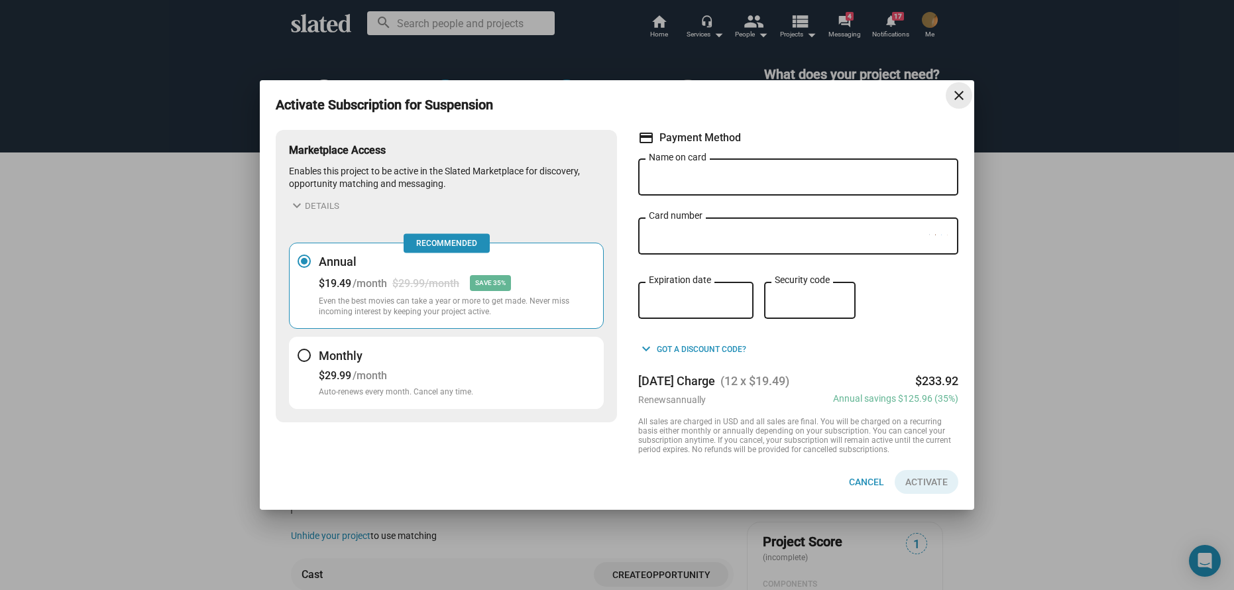
click at [949, 99] on span "close" at bounding box center [959, 95] width 27 height 16
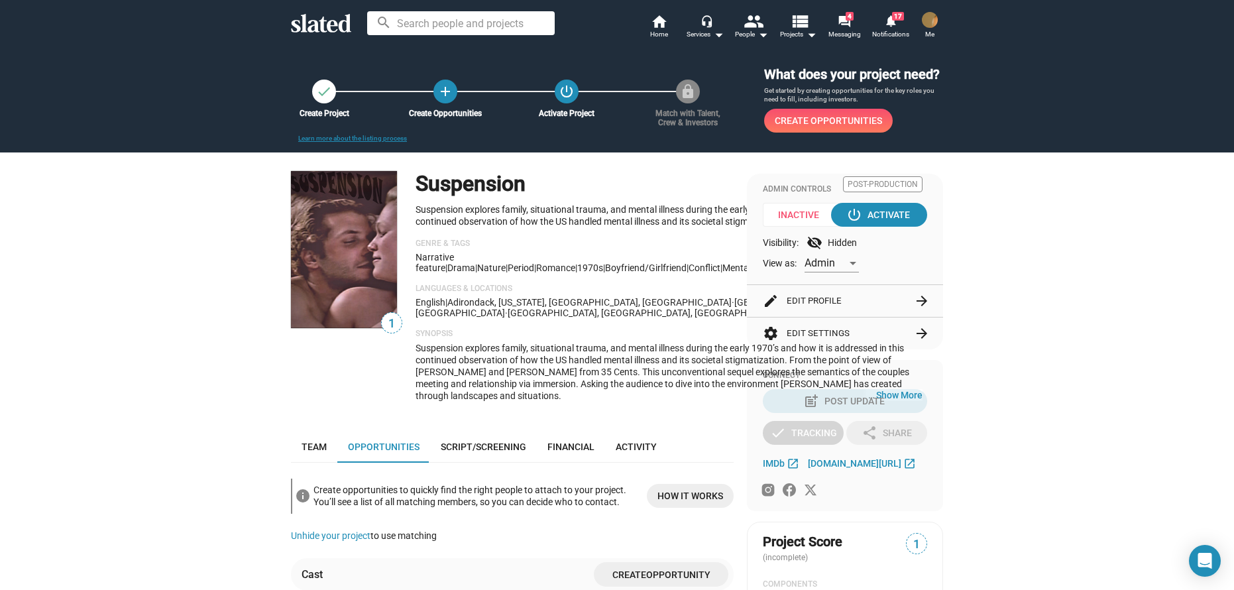
click at [929, 21] on img at bounding box center [930, 20] width 16 height 16
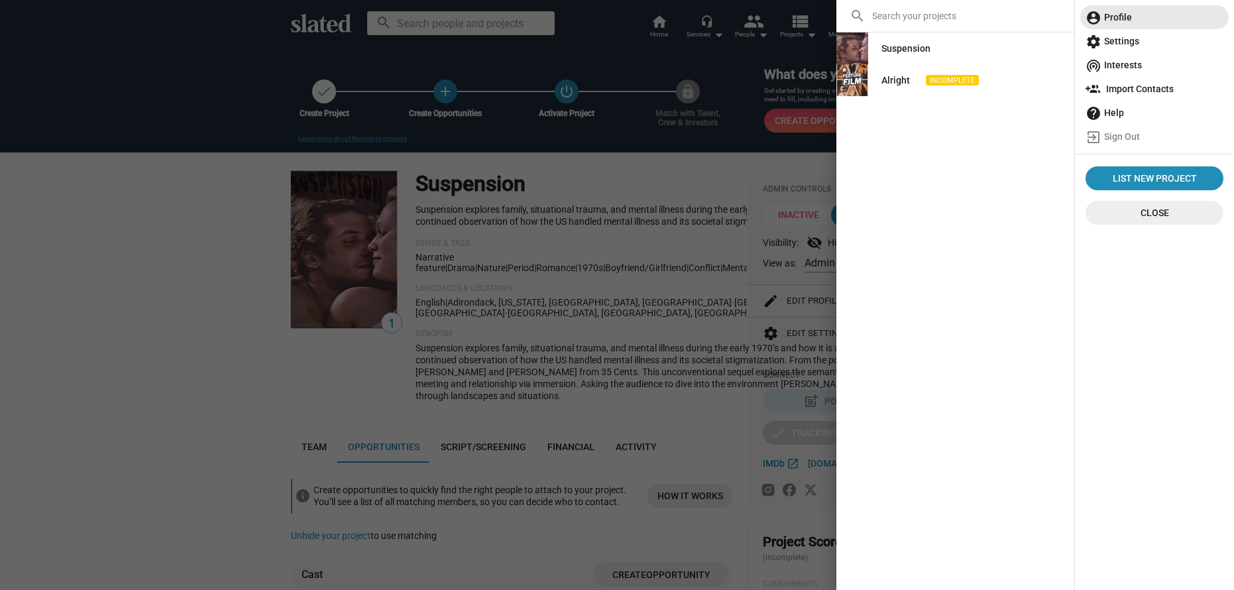
click at [1113, 18] on span "account_circle Profile" at bounding box center [1155, 17] width 138 height 24
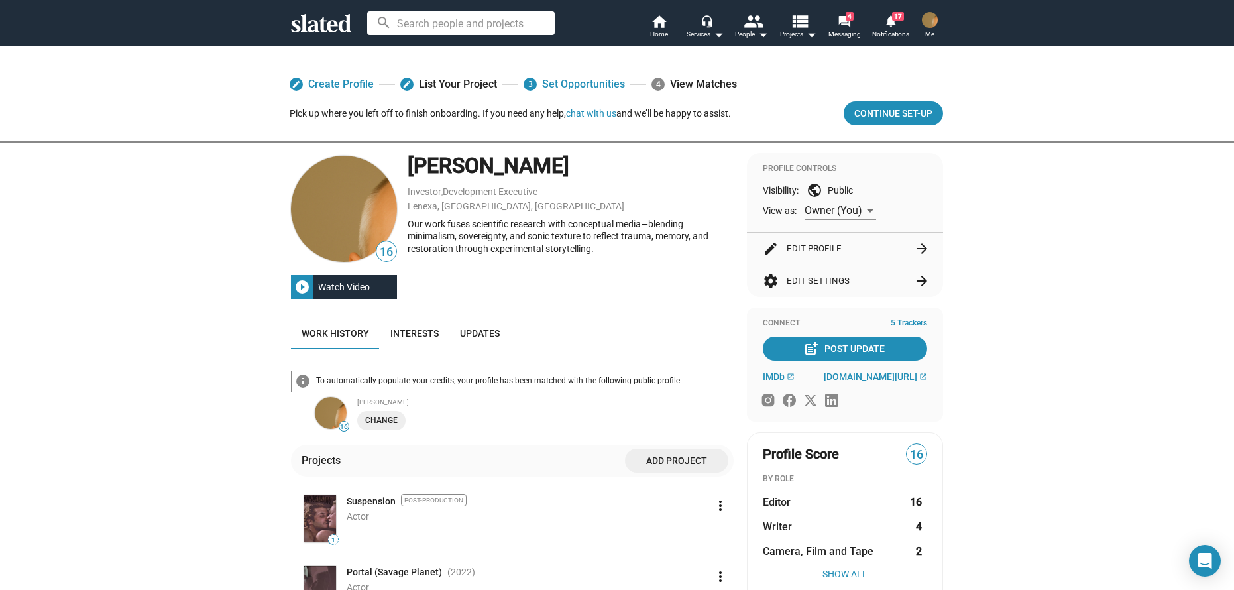
click at [806, 245] on button "edit Edit Profile arrow_forward" at bounding box center [845, 249] width 164 height 32
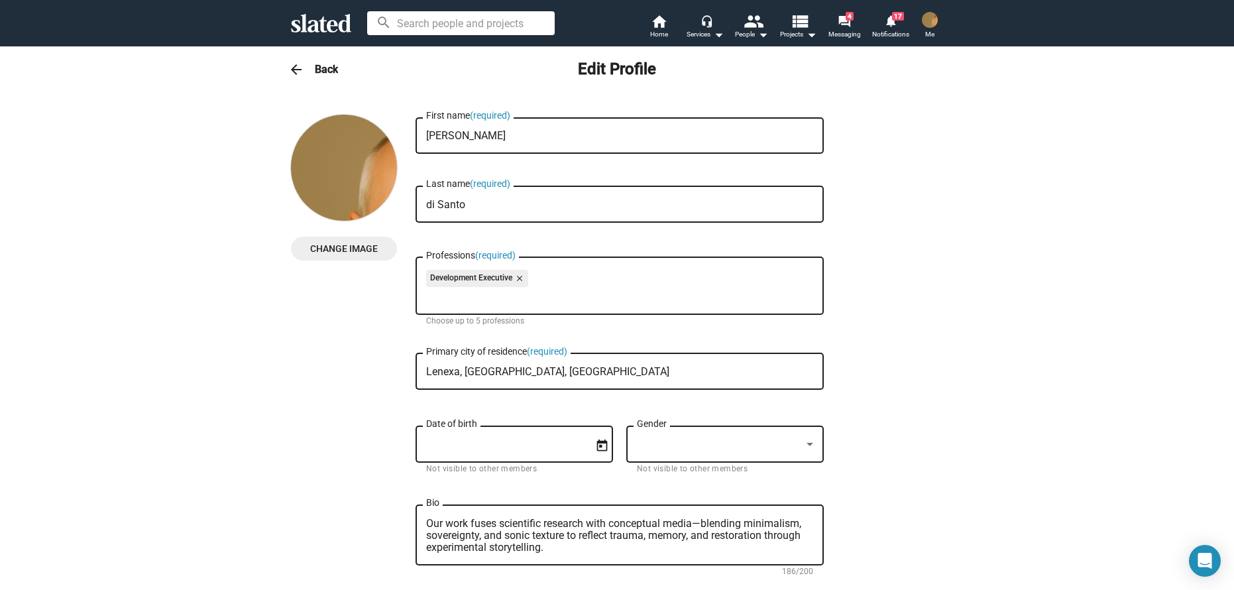
click at [333, 247] on span "Change Image" at bounding box center [344, 249] width 85 height 24
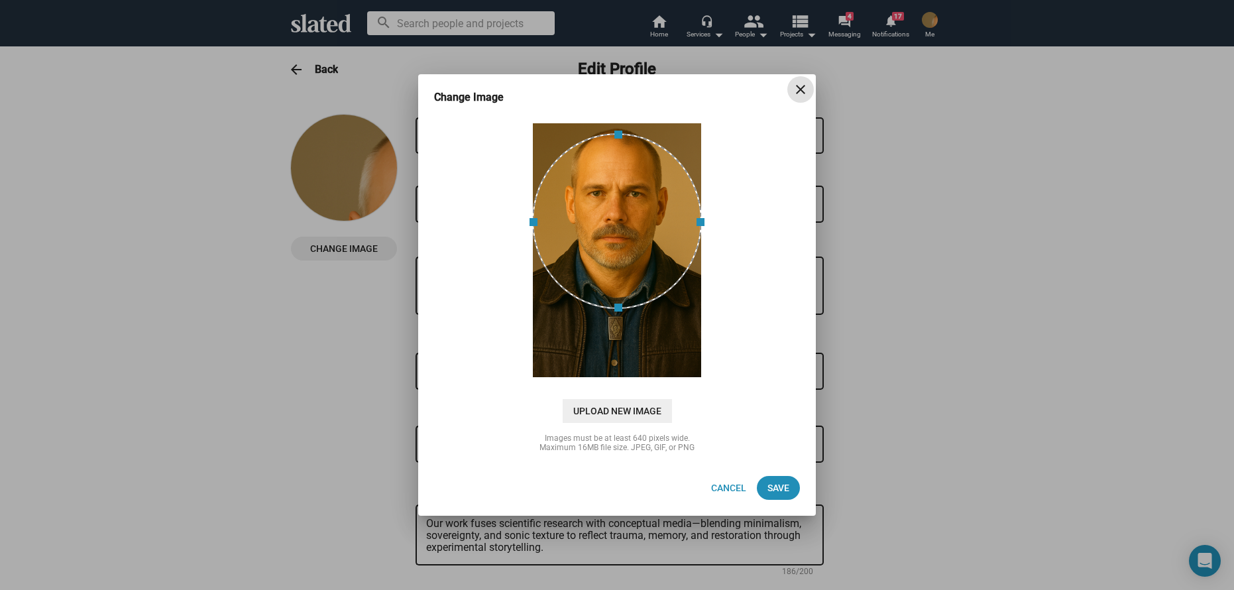
drag, startPoint x: 598, startPoint y: 254, endPoint x: 610, endPoint y: 220, distance: 36.5
click at [610, 220] on div at bounding box center [617, 221] width 170 height 176
click at [773, 484] on span "Save" at bounding box center [778, 488] width 22 height 24
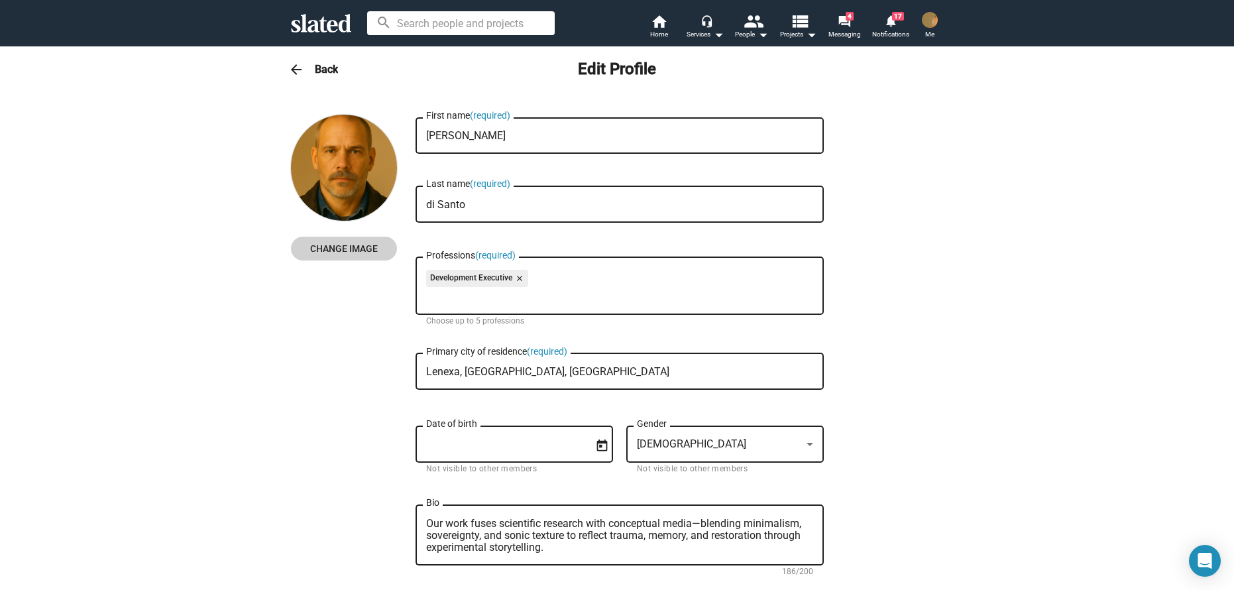
drag, startPoint x: 937, startPoint y: 20, endPoint x: 936, endPoint y: 28, distance: 8.6
click at [936, 20] on img at bounding box center [930, 20] width 16 height 16
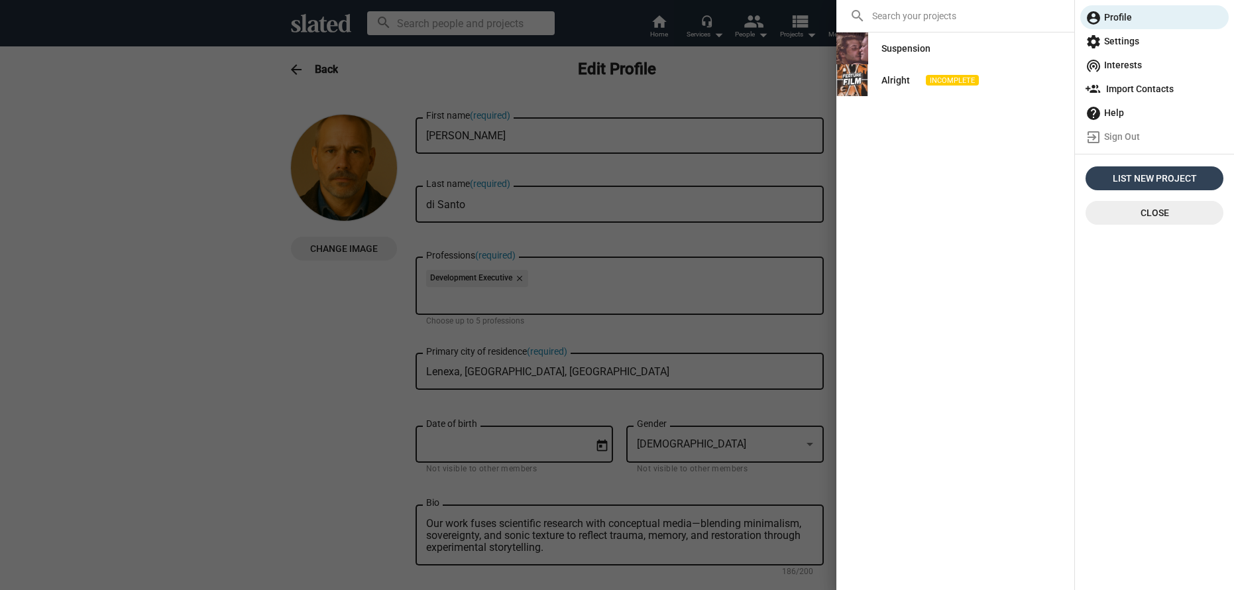
click at [1157, 178] on span "List New Project" at bounding box center [1154, 178] width 127 height 24
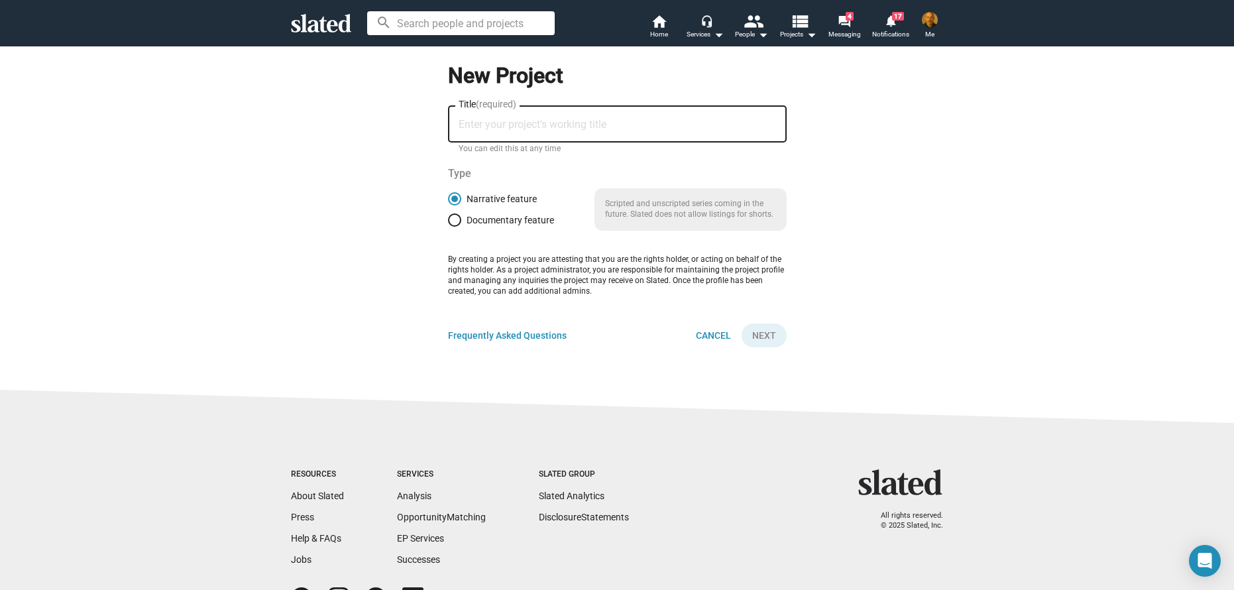
click at [928, 23] on img at bounding box center [930, 20] width 16 height 16
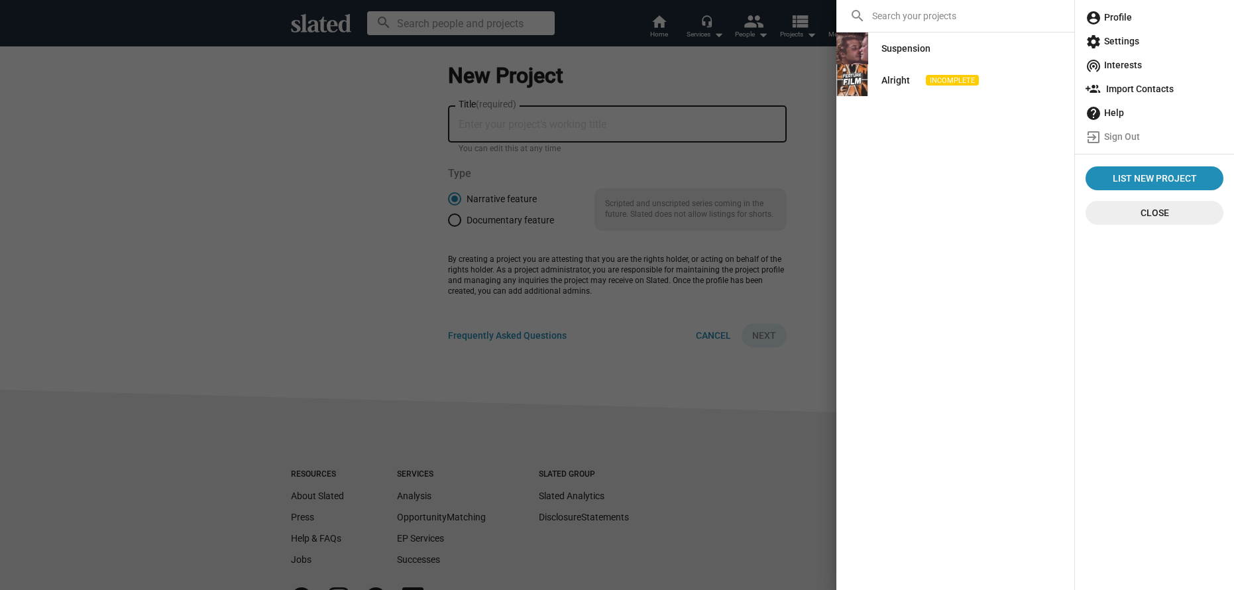
click at [1124, 22] on span "account_circle Profile" at bounding box center [1155, 17] width 138 height 24
